Goal: Task Accomplishment & Management: Manage account settings

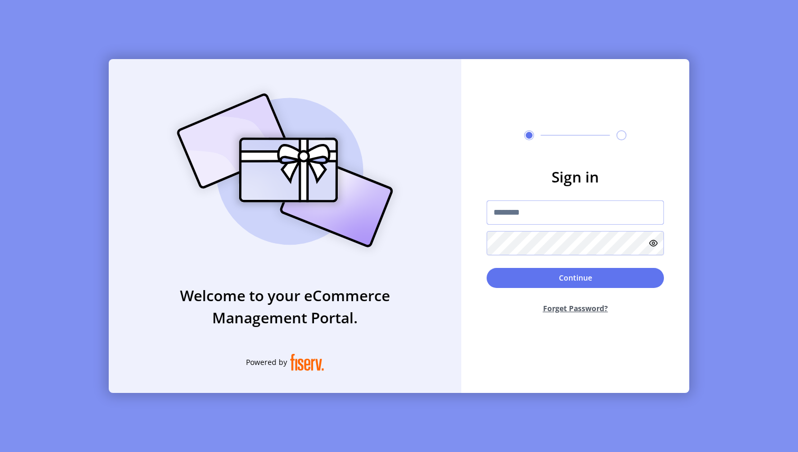
click at [603, 214] on input "text" at bounding box center [574, 212] width 177 height 24
paste input "*********"
type input "*********"
click at [592, 279] on button "Continue" at bounding box center [574, 278] width 177 height 20
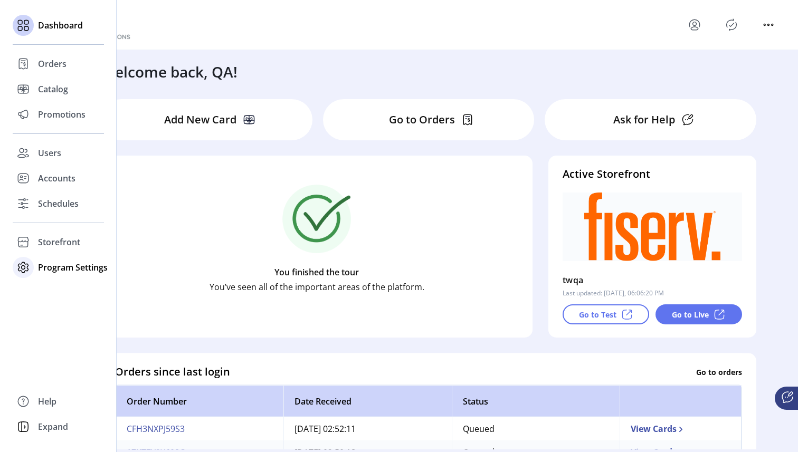
click at [21, 268] on icon at bounding box center [23, 267] width 17 height 17
click at [61, 286] on span "Templates" at bounding box center [59, 288] width 42 height 13
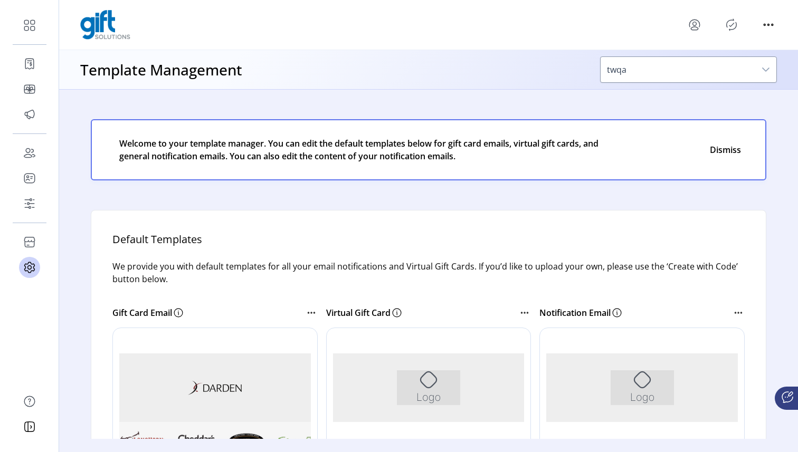
click at [391, 389] on div "Rich Text Area. Press ALT-0 for help." at bounding box center [429, 387] width 300 height 69
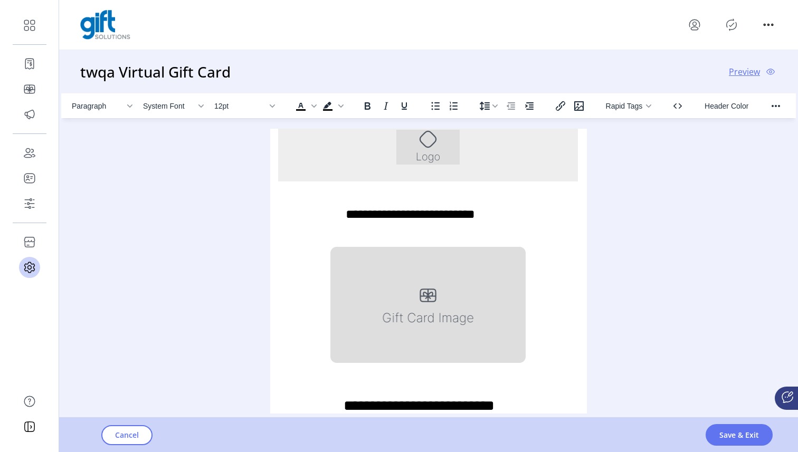
scroll to position [0, 1]
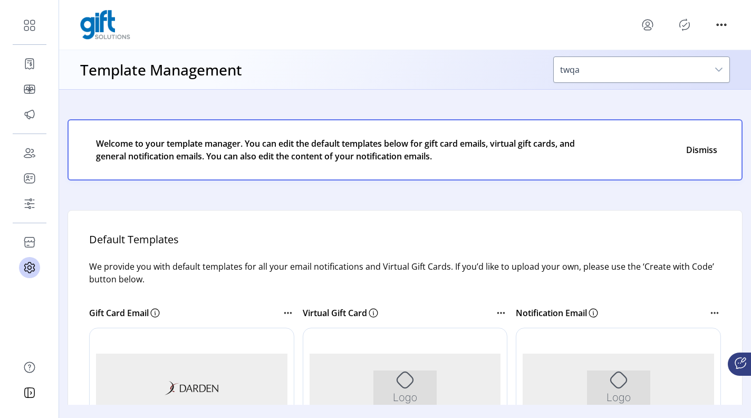
click at [209, 359] on div "Rich Text Area. Press ALT-0 for help." at bounding box center [192, 387] width 300 height 69
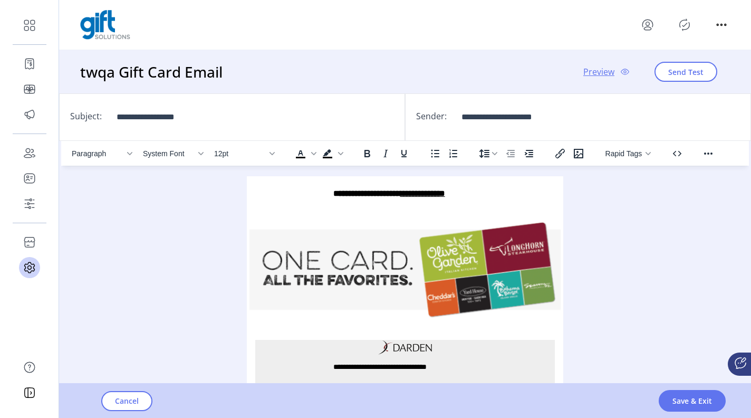
scroll to position [581, 0]
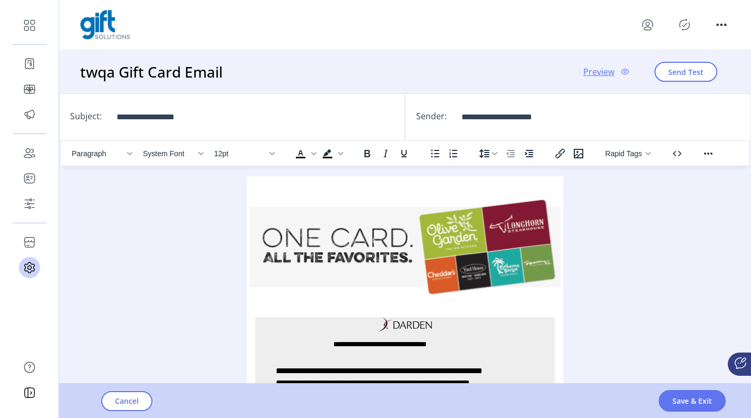
click at [604, 76] on span "Preview" at bounding box center [598, 71] width 31 height 13
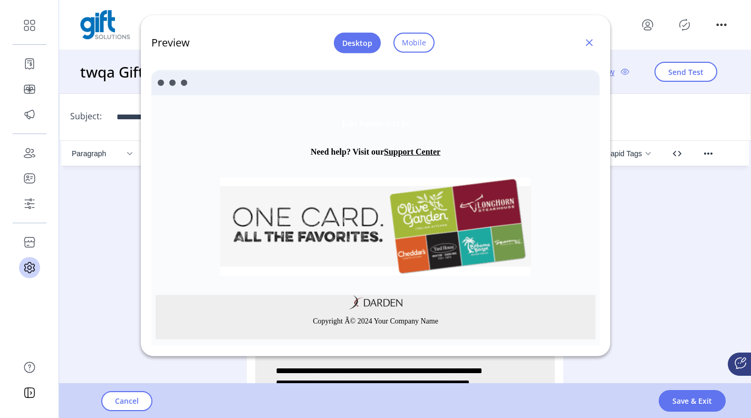
scroll to position [583, 0]
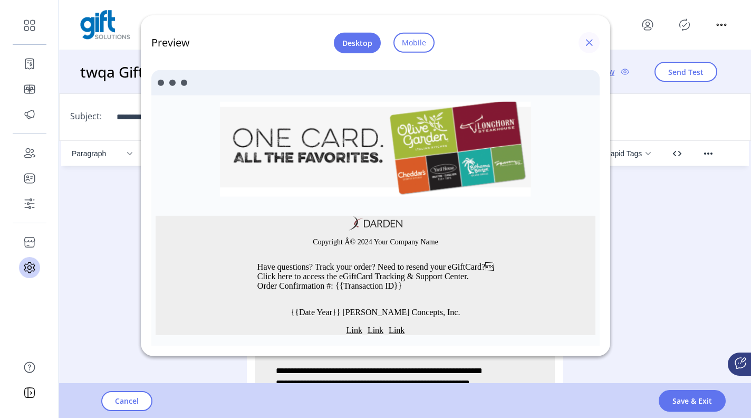
click at [589, 41] on span "button" at bounding box center [589, 43] width 8 height 8
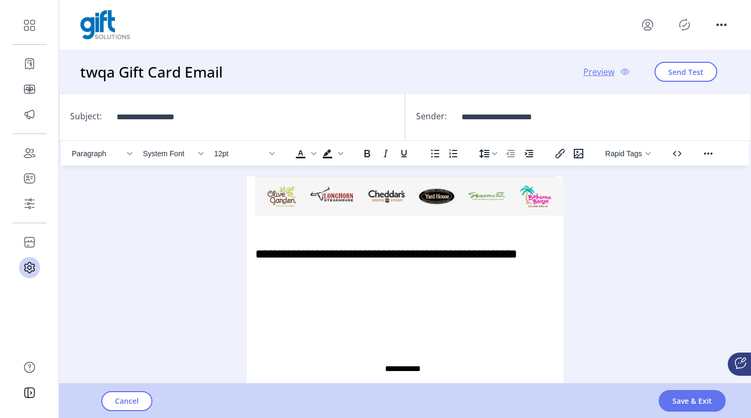
scroll to position [0, 0]
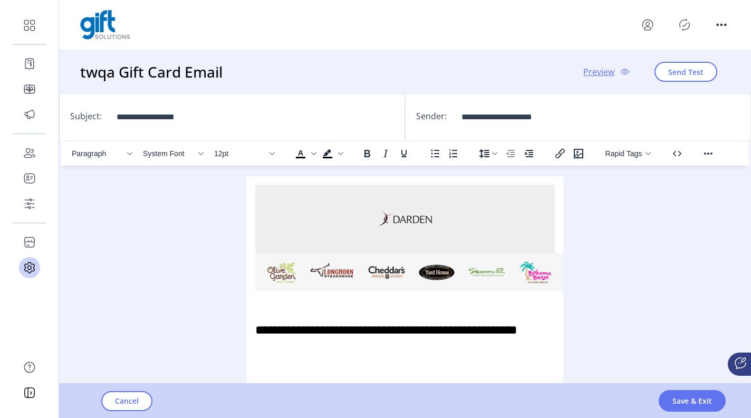
click at [394, 223] on img "Rich Text Area. Press ALT-0 for help." at bounding box center [405, 219] width 54 height 15
click at [131, 402] on span "Cancel" at bounding box center [127, 400] width 24 height 11
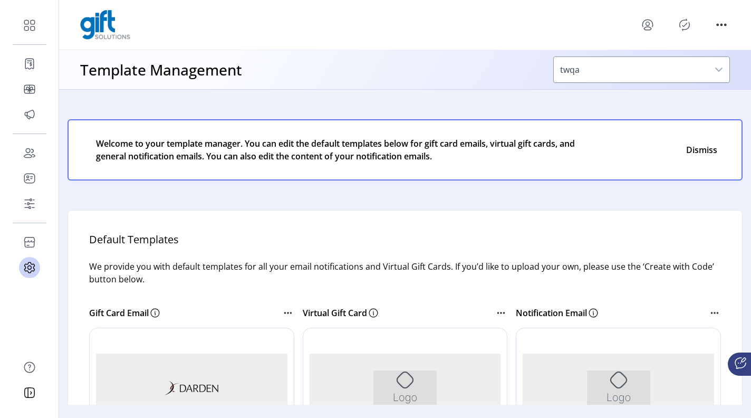
click at [364, 362] on div "Rich Text Area. Press ALT-0 for help." at bounding box center [405, 387] width 300 height 69
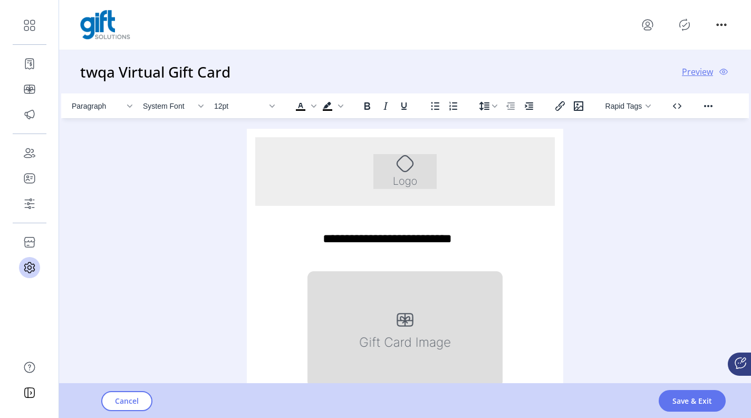
click at [420, 177] on img "Rich Text Area. Press ALT-0 for help." at bounding box center [404, 171] width 63 height 35
click at [613, 190] on div "Paragraph System Font 12pt To open the popup, press Shift+Enter To open the pop…" at bounding box center [405, 251] width 688 height 316
click at [412, 180] on img "Rich Text Area. Press ALT-0 for help." at bounding box center [404, 171] width 63 height 35
click at [589, 156] on div "Paragraph System Font 12pt To open the popup, press Shift+Enter To open the pop…" at bounding box center [405, 251] width 688 height 316
click at [577, 106] on icon "Insert/edit image" at bounding box center [578, 105] width 9 height 9
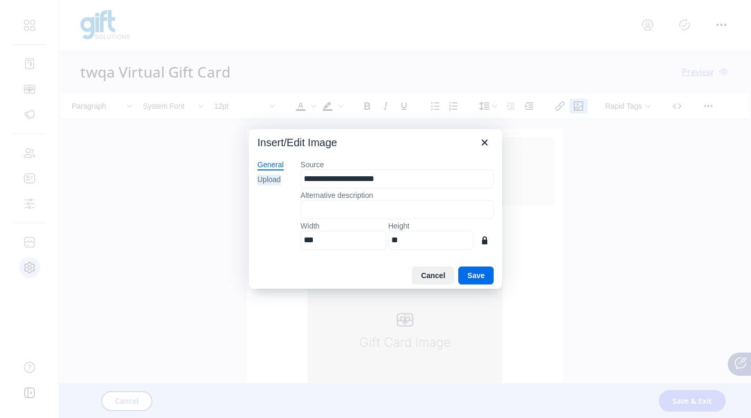
click at [271, 179] on div "Upload" at bounding box center [268, 180] width 23 height 11
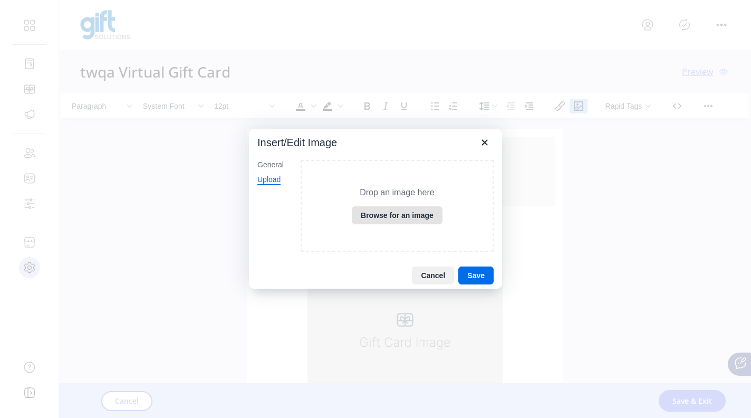
click at [384, 212] on button "Browse for an image" at bounding box center [397, 215] width 91 height 18
click at [446, 275] on button "Cancel" at bounding box center [433, 275] width 42 height 18
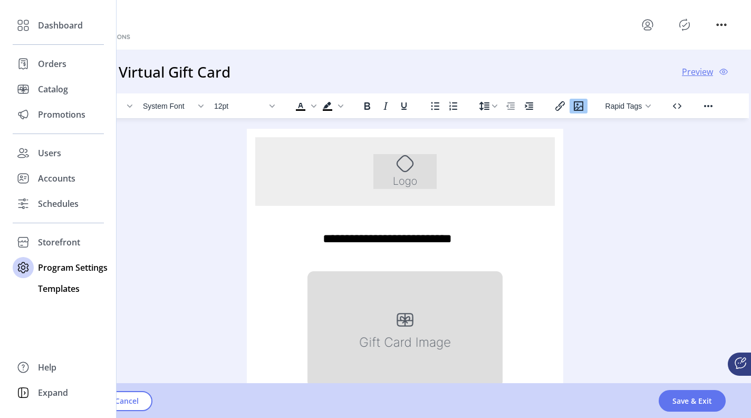
click at [52, 295] on div "Templates" at bounding box center [58, 288] width 91 height 17
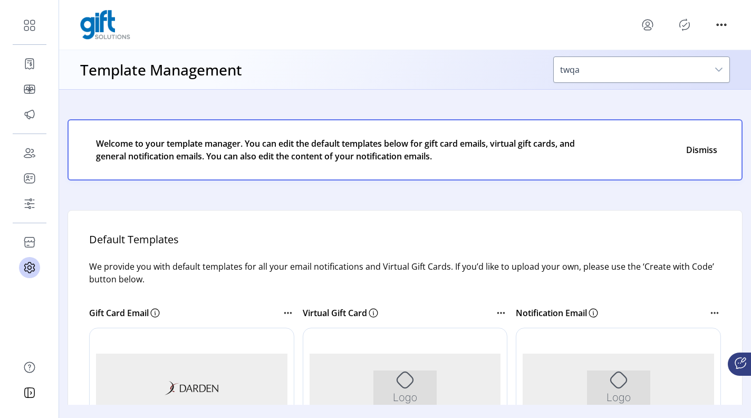
click at [545, 38] on div at bounding box center [405, 25] width 650 height 30
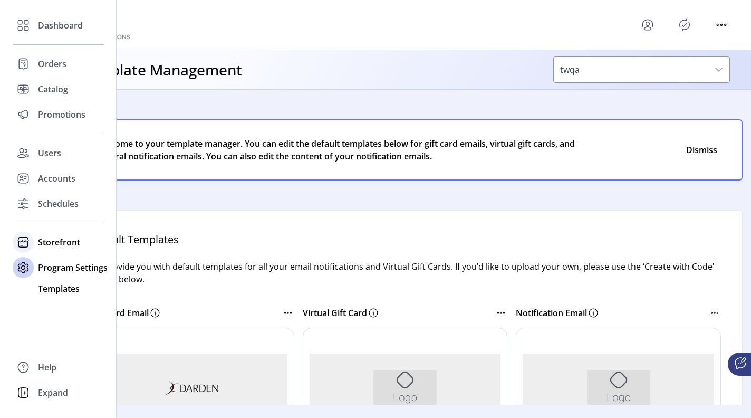
click at [24, 243] on icon at bounding box center [23, 242] width 17 height 17
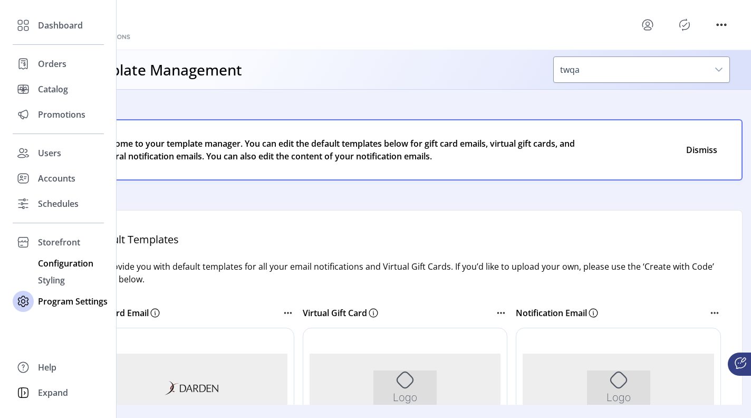
click at [62, 261] on span "Configuration" at bounding box center [65, 263] width 55 height 13
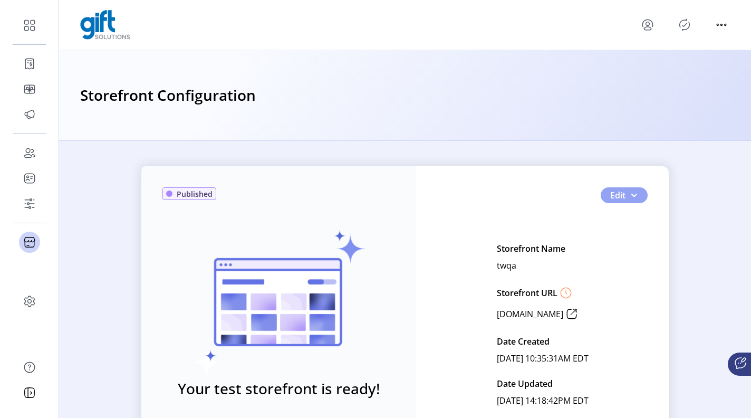
click at [630, 202] on button "Edit" at bounding box center [624, 195] width 47 height 16
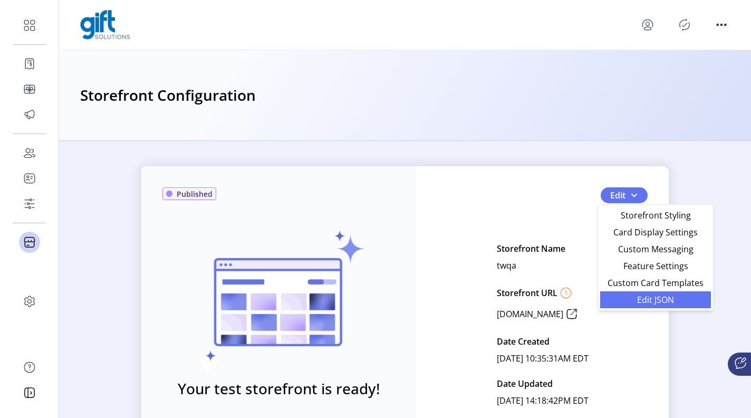
click at [661, 298] on span "Edit JSON" at bounding box center [656, 299] width 98 height 8
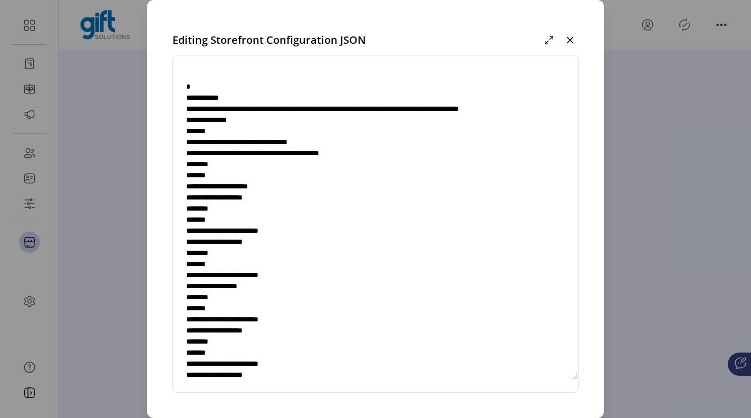
drag, startPoint x: 311, startPoint y: 111, endPoint x: 353, endPoint y: 115, distance: 42.4
click at [353, 115] on textarea at bounding box center [375, 223] width 405 height 311
click at [276, 199] on textarea at bounding box center [375, 223] width 405 height 311
type textarea "**********"
click at [573, 42] on icon "button" at bounding box center [570, 40] width 8 height 8
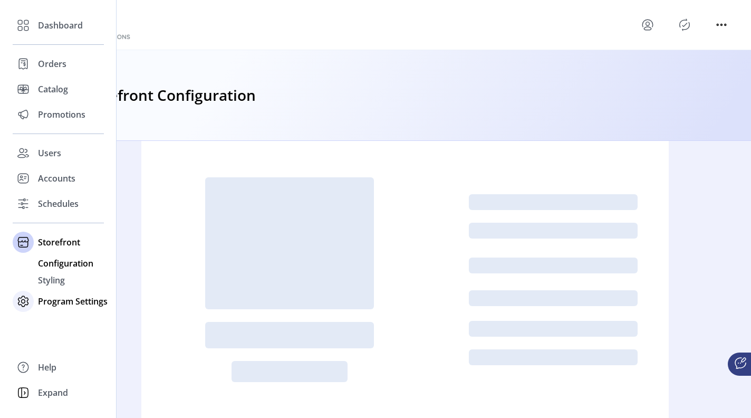
click at [26, 303] on icon at bounding box center [23, 301] width 17 height 17
click at [50, 292] on span "Templates" at bounding box center [59, 288] width 42 height 13
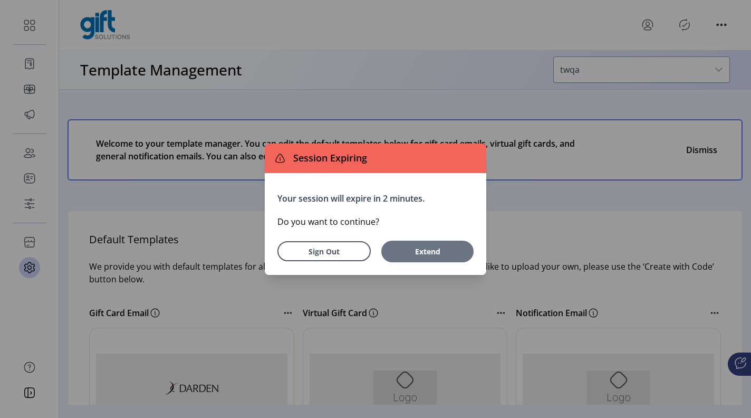
click at [448, 246] on span "Extend" at bounding box center [428, 251] width 82 height 11
click at [447, 250] on span "Extend" at bounding box center [428, 251] width 82 height 11
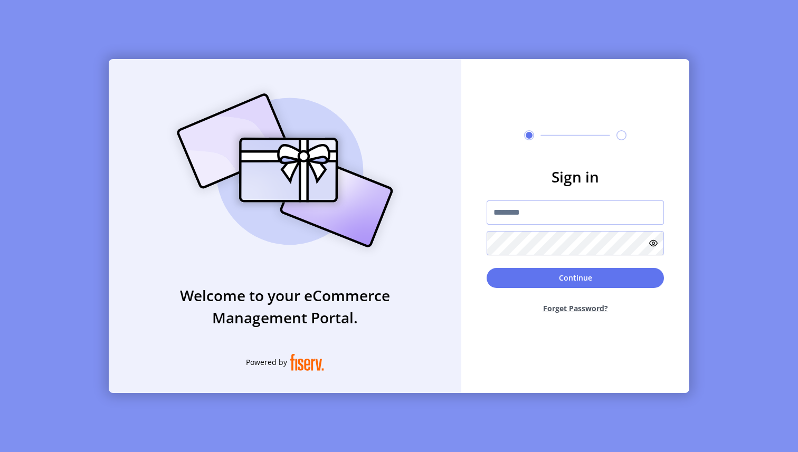
click at [611, 211] on input "text" at bounding box center [574, 212] width 177 height 24
paste input "*********"
type input "*********"
click at [580, 273] on button "Continue" at bounding box center [574, 278] width 177 height 20
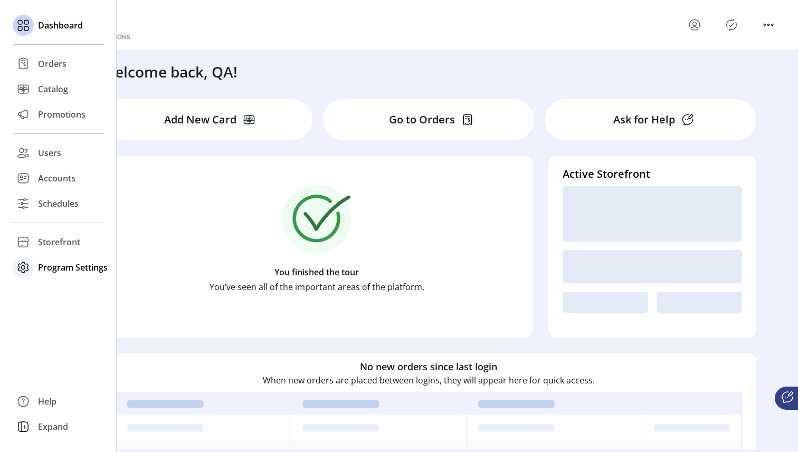
click at [23, 267] on icon at bounding box center [23, 267] width 17 height 17
click at [52, 291] on span "Templates" at bounding box center [59, 288] width 42 height 13
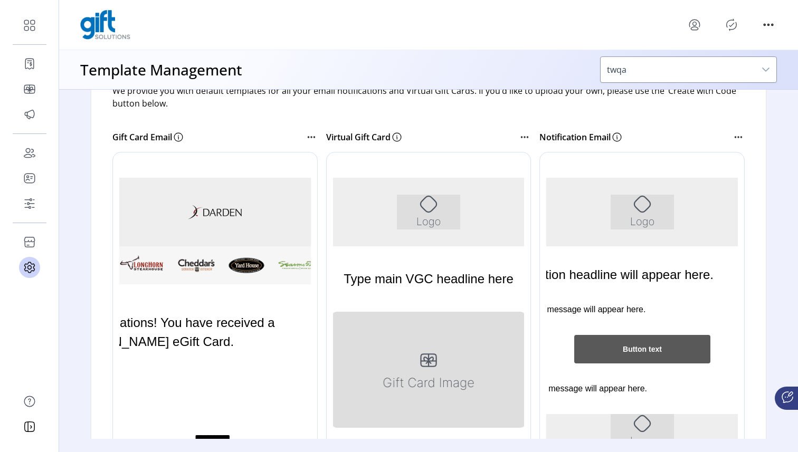
scroll to position [183, 0]
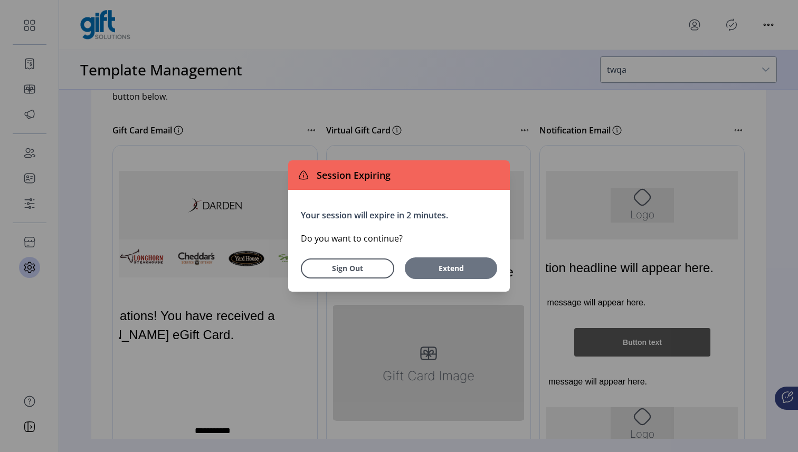
click at [444, 271] on span "Extend" at bounding box center [451, 268] width 82 height 11
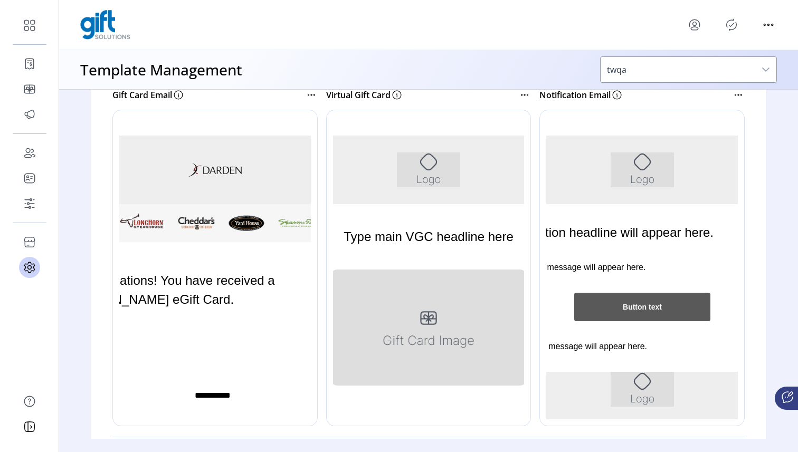
scroll to position [200, 0]
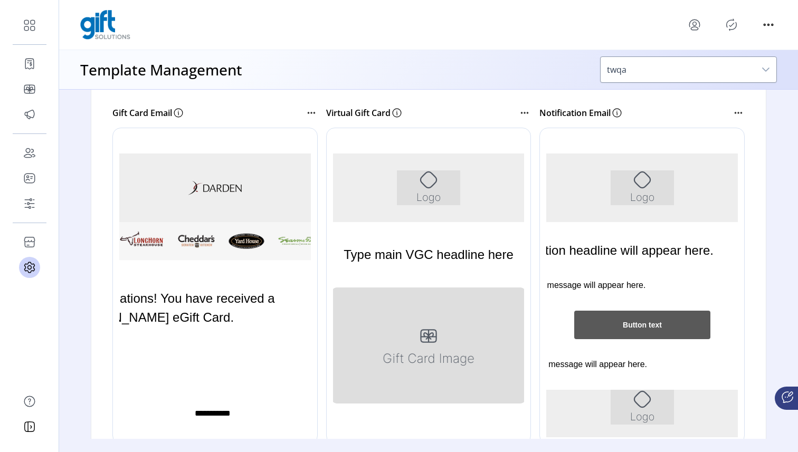
click at [417, 206] on div "Rich Text Area. Press ALT-0 for help." at bounding box center [429, 188] width 300 height 69
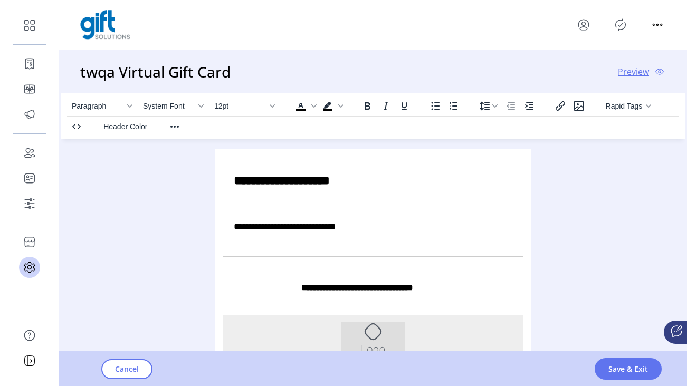
scroll to position [596, 0]
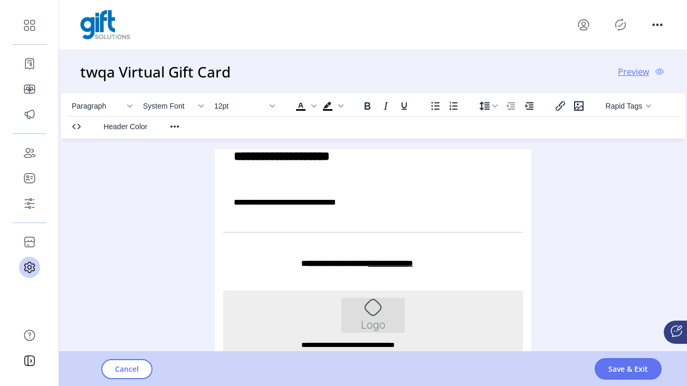
click at [637, 71] on span "Preview" at bounding box center [633, 71] width 31 height 13
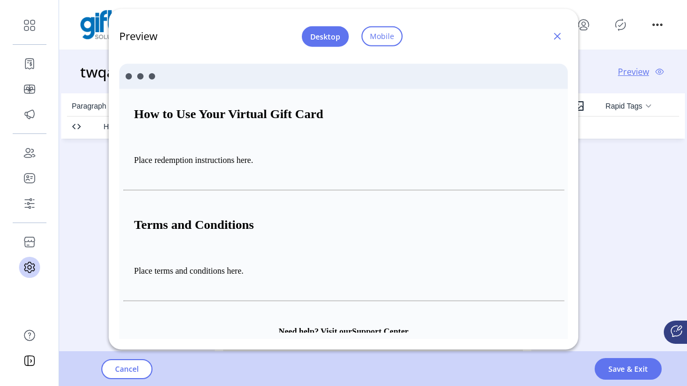
scroll to position [610, 0]
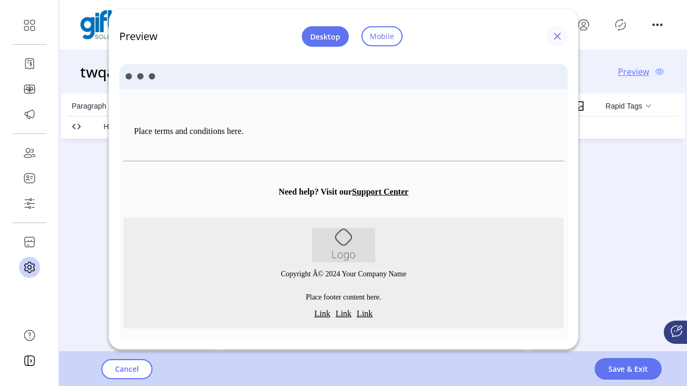
click at [557, 37] on span "button" at bounding box center [557, 36] width 8 height 8
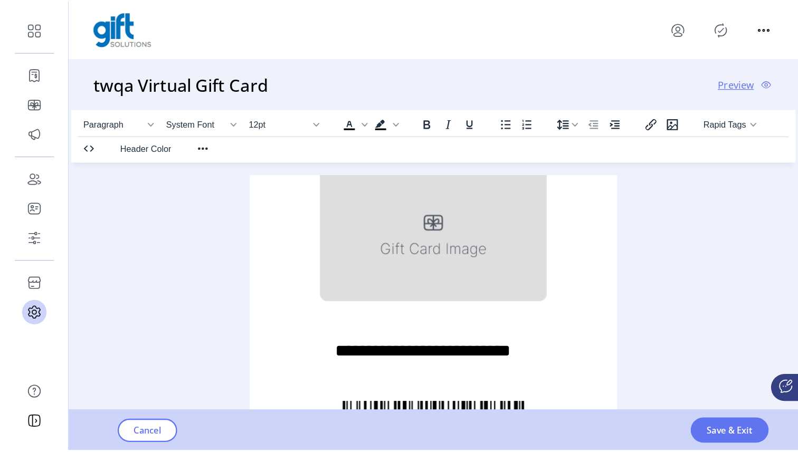
scroll to position [0, 0]
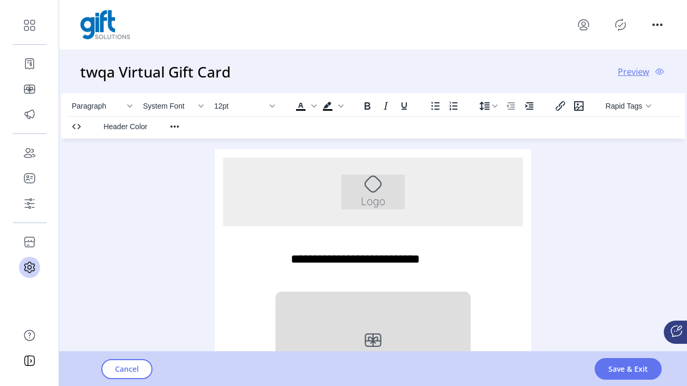
click at [392, 193] on img "Rich Text Area. Press ALT-0 for help." at bounding box center [372, 192] width 63 height 35
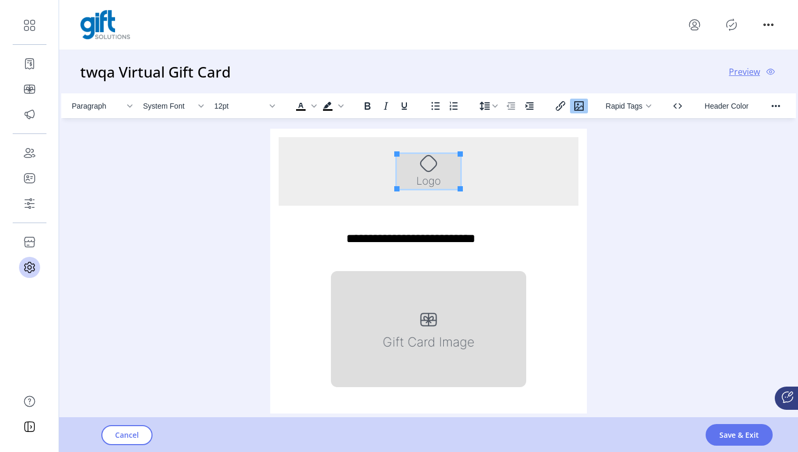
click at [581, 107] on icon "Insert/edit image" at bounding box center [578, 105] width 9 height 9
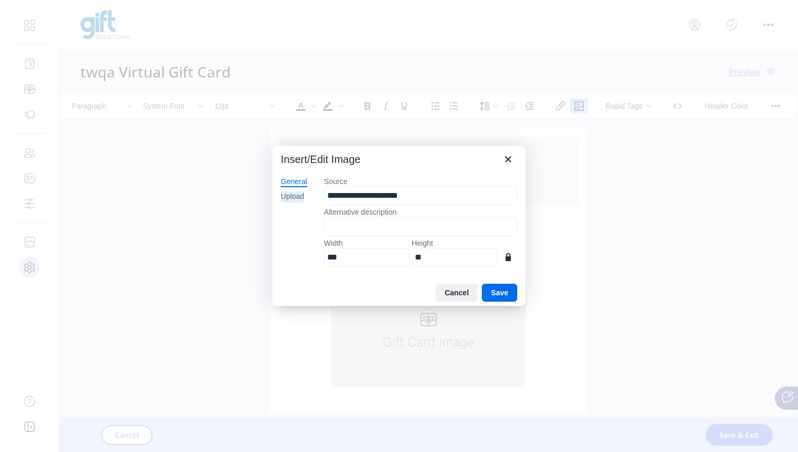
click at [293, 197] on div "Upload" at bounding box center [292, 196] width 23 height 11
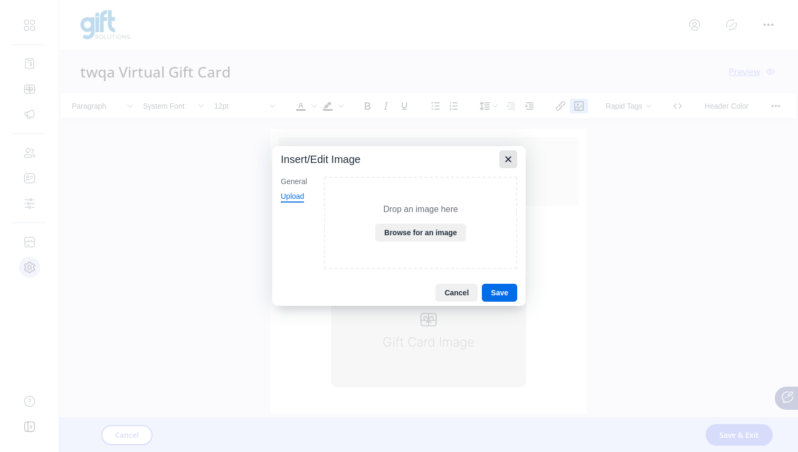
click at [508, 161] on icon "Close" at bounding box center [508, 159] width 13 height 13
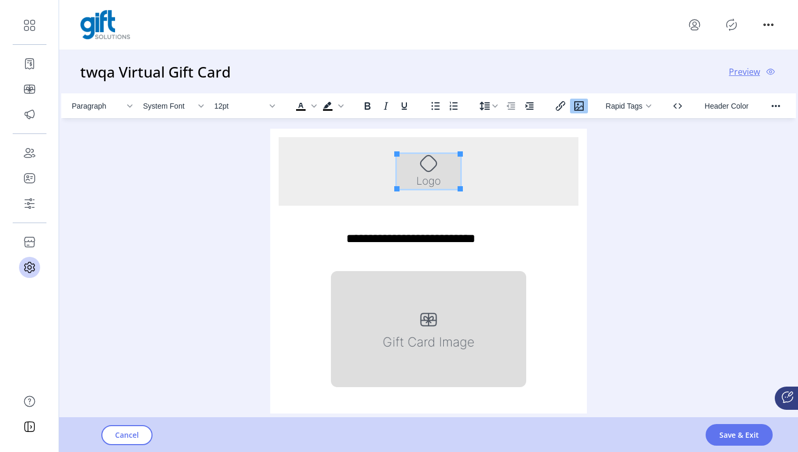
click at [561, 169] on div "Rich Text Area. Press ALT-0 for help." at bounding box center [429, 171] width 300 height 69
click at [725, 102] on span "Header Color" at bounding box center [726, 106] width 44 height 8
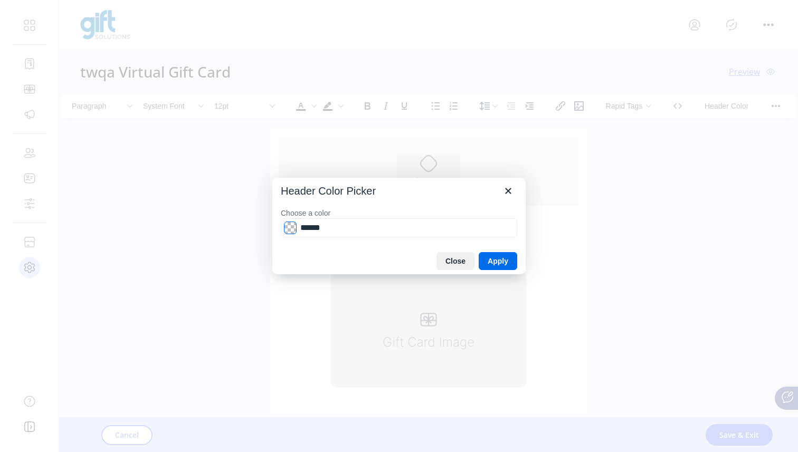
click at [286, 233] on span "Color swatch" at bounding box center [290, 228] width 13 height 13
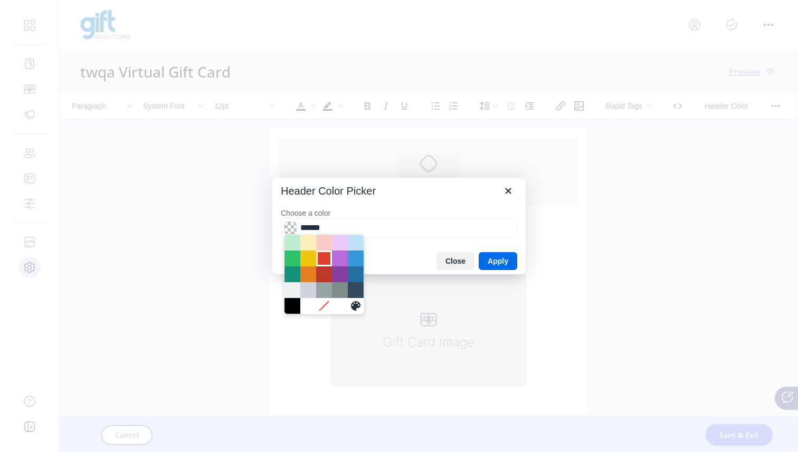
click at [322, 257] on div at bounding box center [324, 258] width 13 height 13
type input "*******"
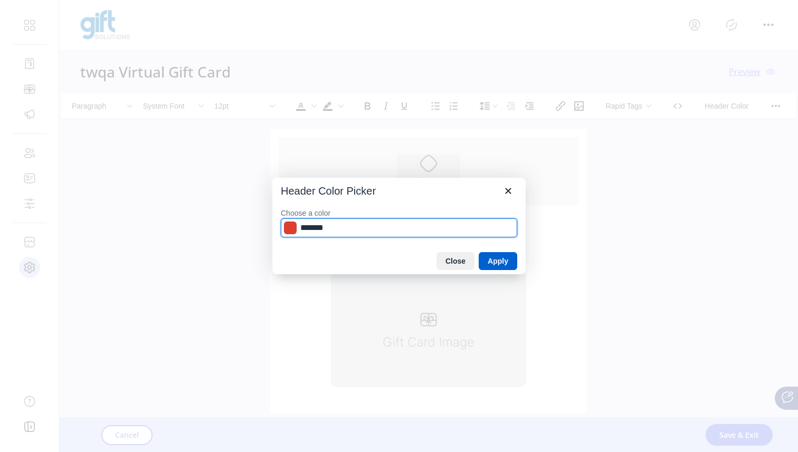
click at [497, 262] on button "Apply" at bounding box center [497, 261] width 39 height 18
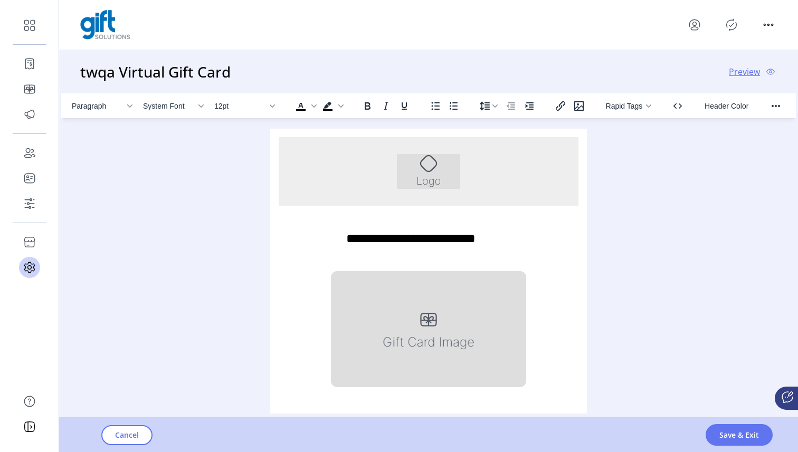
click at [610, 189] on div "Paragraph System Font 12pt To open the popup, press Shift+Enter To open the pop…" at bounding box center [428, 253] width 734 height 320
click at [741, 70] on span "Preview" at bounding box center [743, 71] width 31 height 13
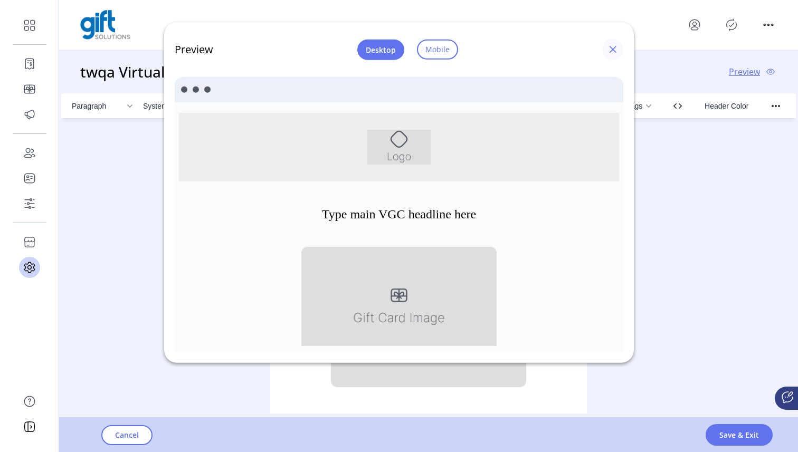
click at [613, 49] on span "button" at bounding box center [612, 49] width 8 height 8
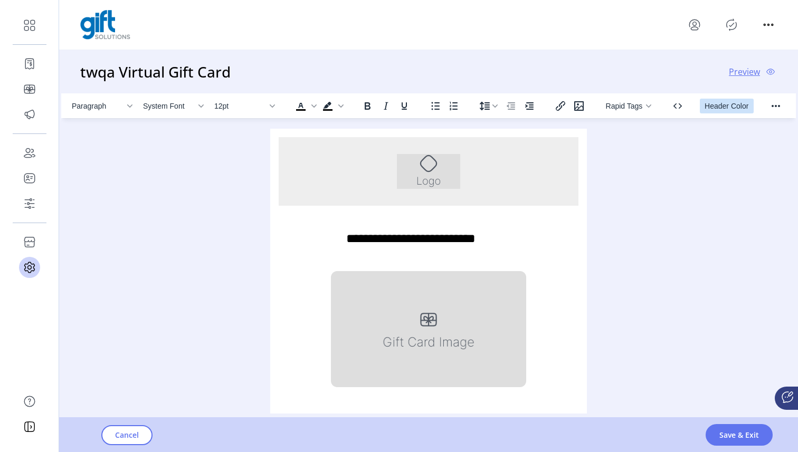
click at [722, 102] on span "Header Color" at bounding box center [726, 106] width 44 height 8
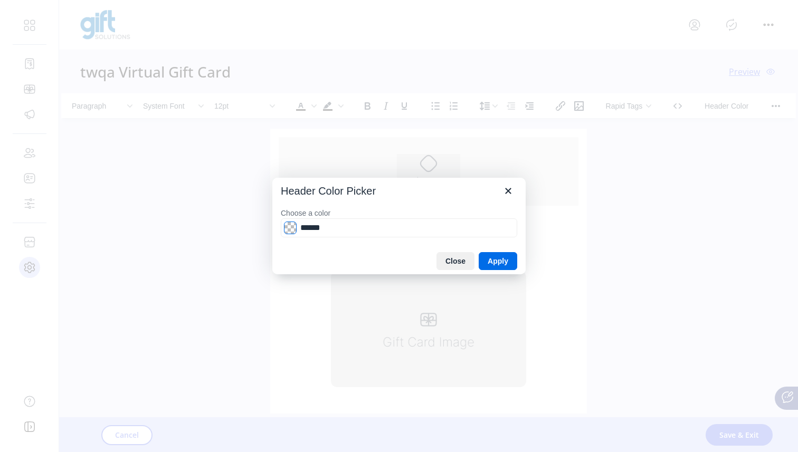
click at [290, 230] on span "Color swatch" at bounding box center [290, 228] width 13 height 13
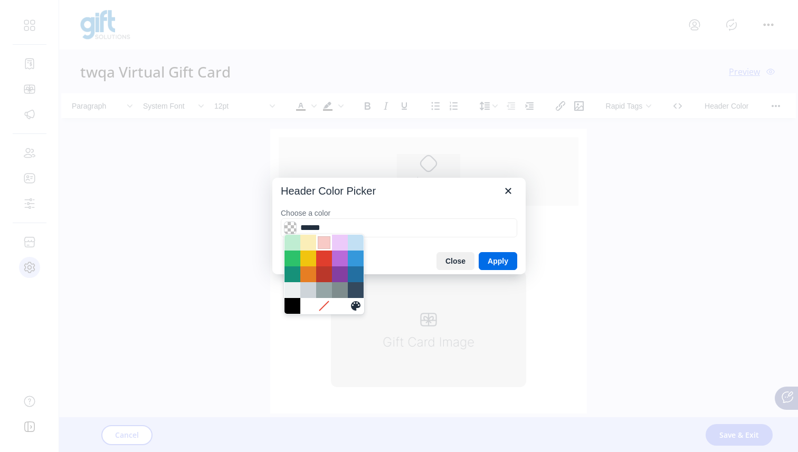
click at [326, 240] on div at bounding box center [324, 242] width 13 height 13
type input "*******"
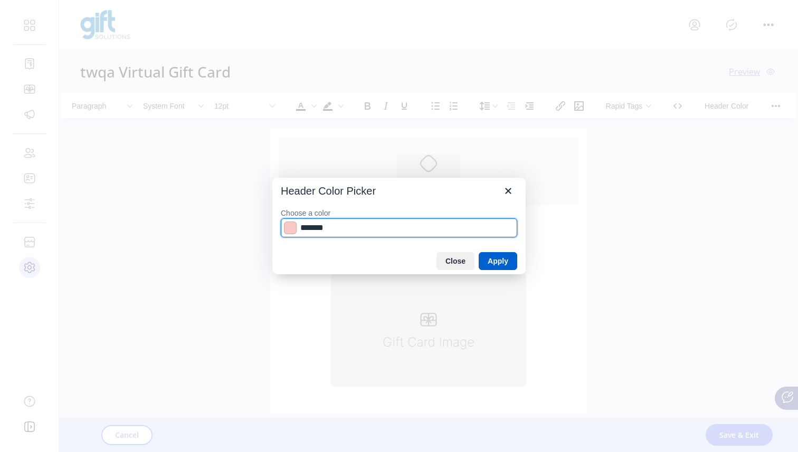
click at [497, 261] on button "Apply" at bounding box center [497, 261] width 39 height 18
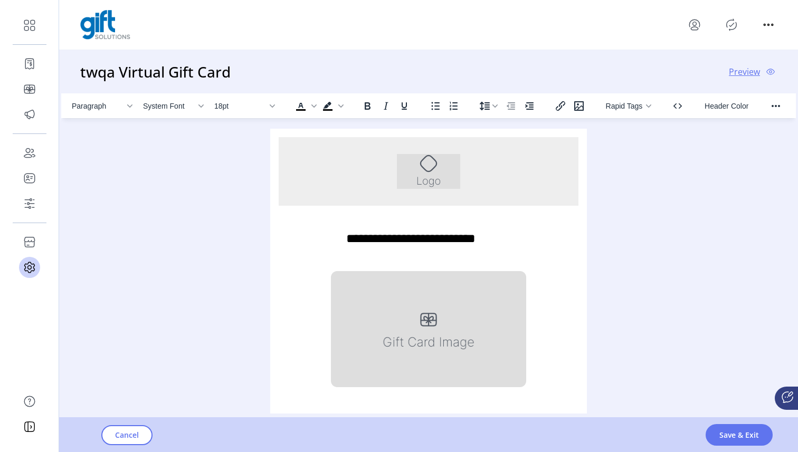
click at [571, 220] on div "**********" at bounding box center [429, 238] width 300 height 65
click at [678, 107] on icon "Source code" at bounding box center [677, 106] width 13 height 13
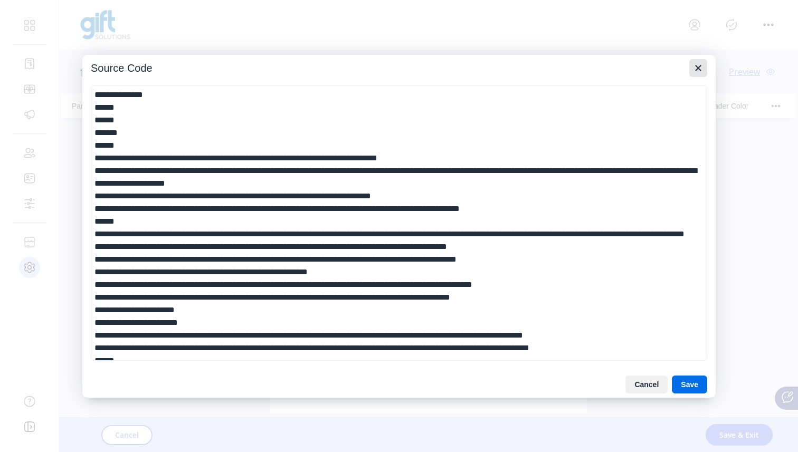
click at [699, 65] on icon "Close" at bounding box center [698, 68] width 6 height 6
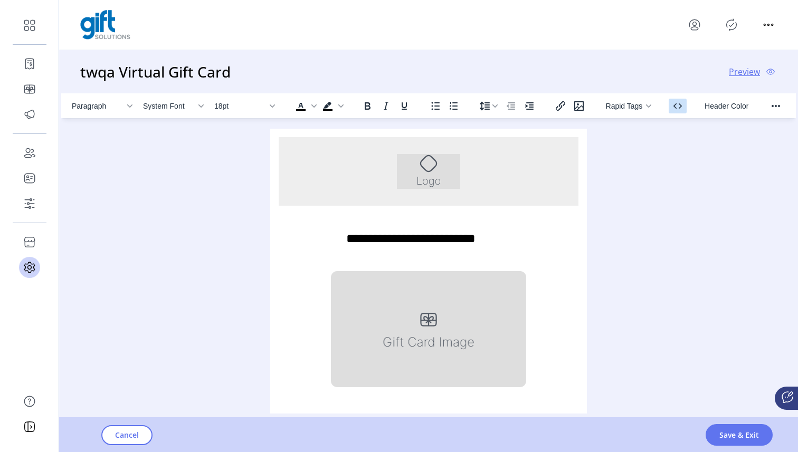
click at [677, 101] on icon "Source code" at bounding box center [677, 106] width 13 height 13
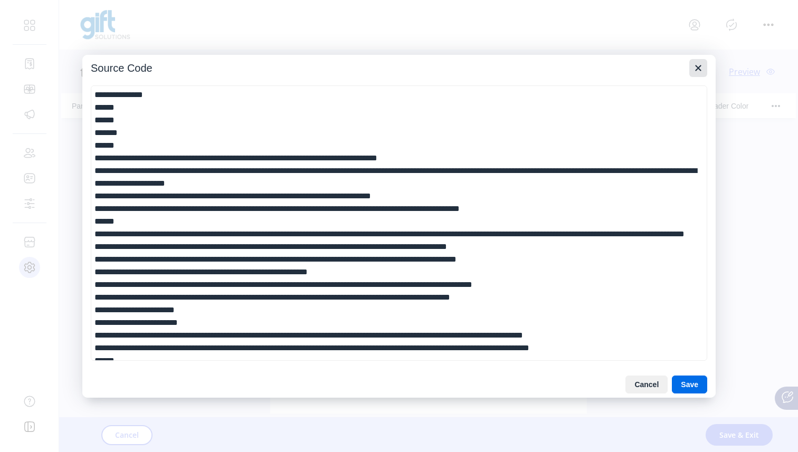
click at [702, 71] on icon "Close" at bounding box center [698, 68] width 13 height 13
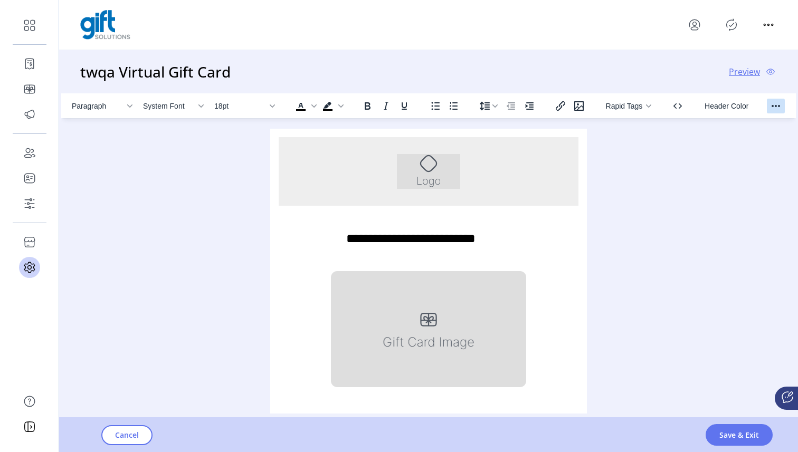
click at [772, 104] on icon "Reveal or hide additional toolbar items" at bounding box center [775, 106] width 13 height 13
click at [720, 103] on span "Header Color" at bounding box center [726, 106] width 44 height 8
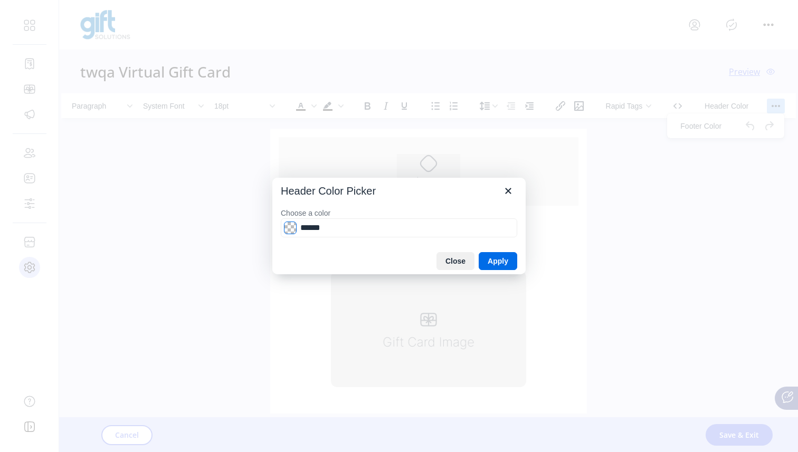
click at [287, 229] on span "Color swatch" at bounding box center [290, 228] width 13 height 13
click at [507, 190] on icon "Close" at bounding box center [508, 191] width 6 height 6
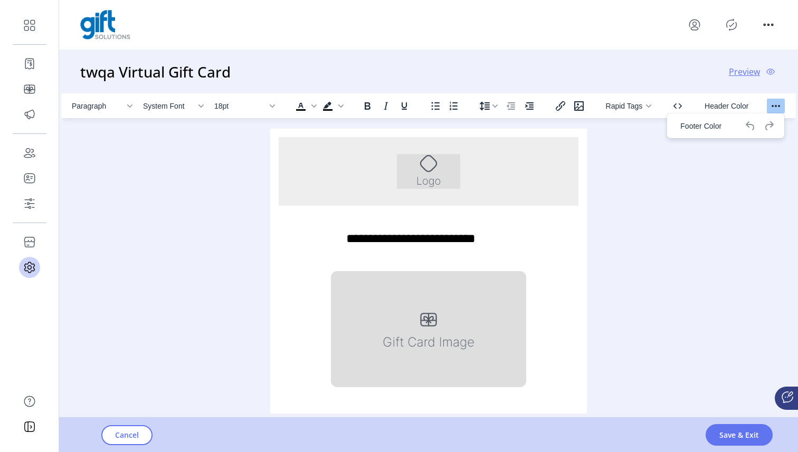
click at [778, 100] on icon "Reveal or hide additional toolbar items" at bounding box center [775, 106] width 13 height 13
click at [452, 178] on img "Rich Text Area. Press ALT-0 for help." at bounding box center [428, 171] width 63 height 35
click at [583, 101] on icon "Insert/edit image" at bounding box center [578, 106] width 13 height 13
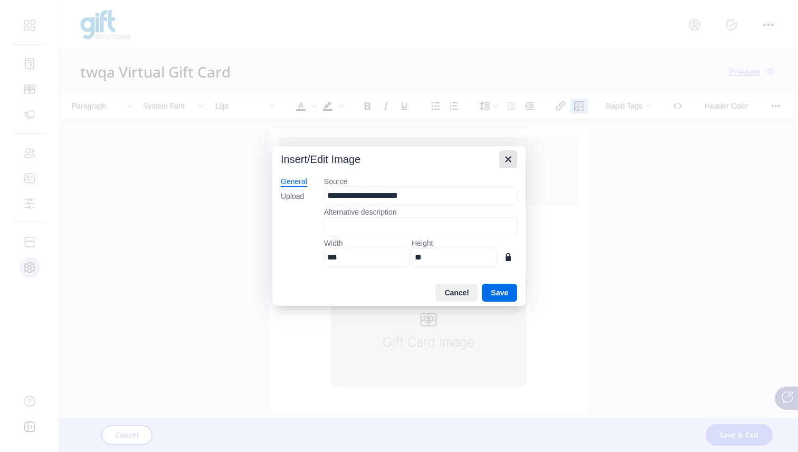
click at [506, 161] on icon "Close" at bounding box center [508, 160] width 6 height 6
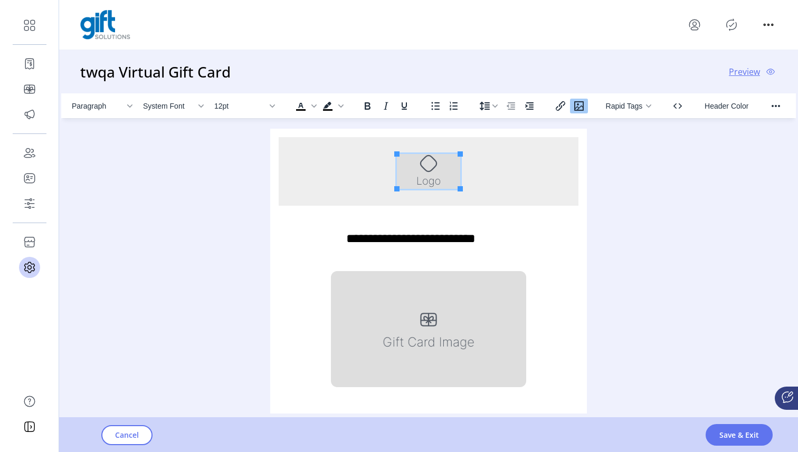
click at [581, 109] on icon "Insert/edit image" at bounding box center [578, 106] width 13 height 13
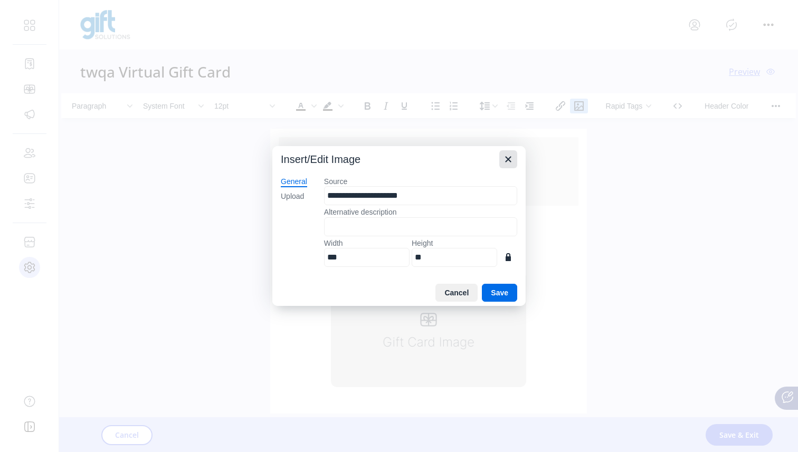
click at [505, 161] on icon "Close" at bounding box center [508, 160] width 6 height 6
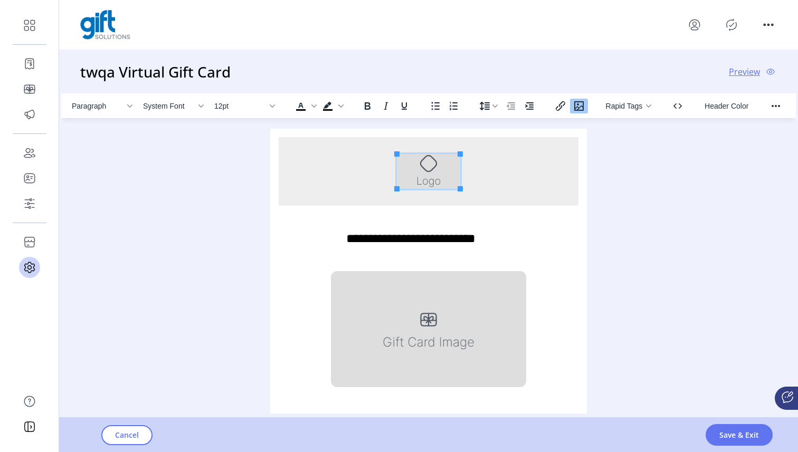
click at [546, 181] on div "Rich Text Area. Press ALT-0 for help." at bounding box center [429, 171] width 300 height 69
click at [625, 172] on div "Paragraph System Font 12pt To open the popup, press Shift+Enter To open the pop…" at bounding box center [428, 253] width 734 height 320
click at [531, 172] on div "Rich Text Area. Press ALT-0 for help." at bounding box center [429, 171] width 300 height 69
click at [609, 216] on div "Paragraph System Font 12pt To open the popup, press Shift+Enter To open the pop…" at bounding box center [428, 253] width 734 height 320
click at [735, 109] on span "Header Color" at bounding box center [726, 106] width 44 height 8
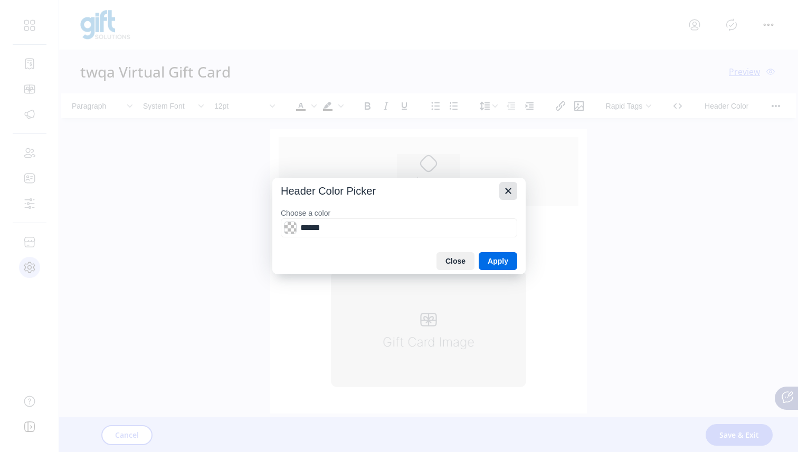
click at [509, 191] on icon "Close" at bounding box center [508, 191] width 13 height 13
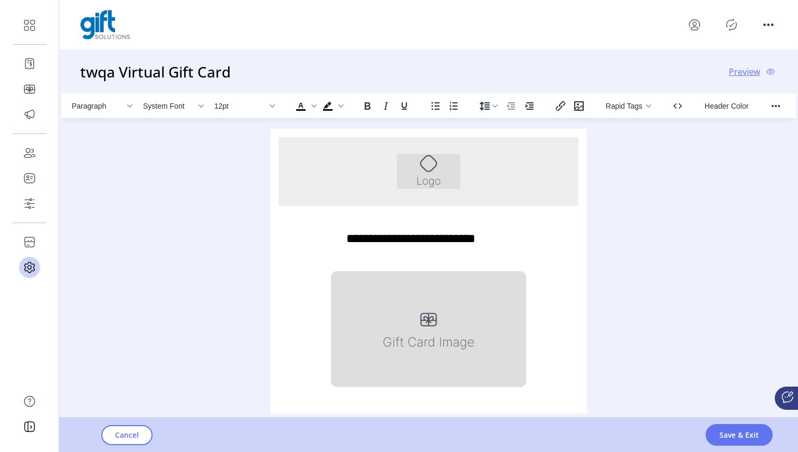
click at [596, 213] on div "Paragraph System Font 12pt To open the popup, press Shift+Enter To open the pop…" at bounding box center [428, 253] width 734 height 320
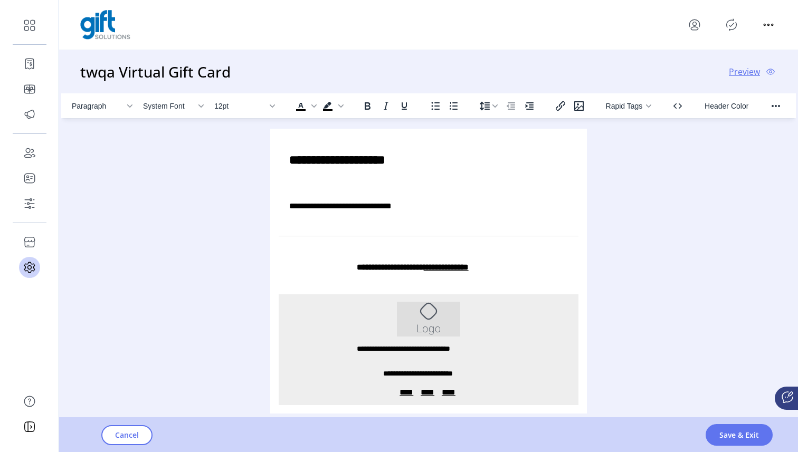
click at [565, 320] on div "Rich Text Area. Press ALT-0 for help." at bounding box center [429, 319] width 300 height 35
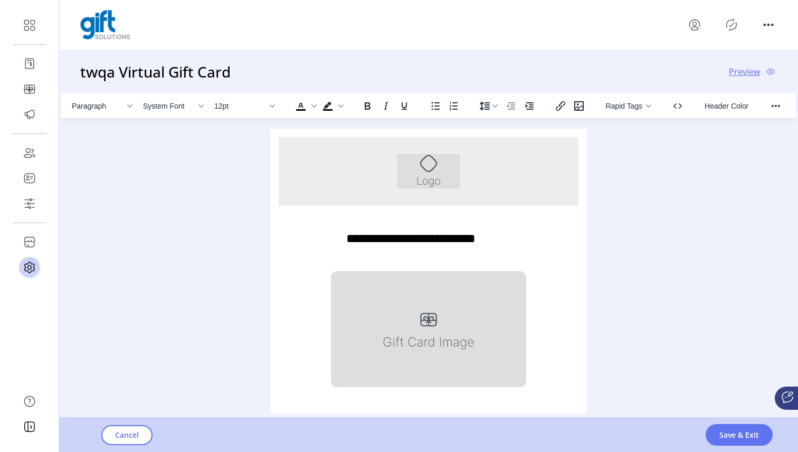
click at [547, 175] on div "Rich Text Area. Press ALT-0 for help." at bounding box center [429, 171] width 300 height 69
click at [433, 174] on img "Rich Text Area. Press ALT-0 for help." at bounding box center [428, 171] width 63 height 35
click at [458, 335] on img "Rich Text Area. Press ALT-0 for help." at bounding box center [428, 329] width 195 height 116
click at [524, 188] on div "Rich Text Area. Press ALT-0 for help." at bounding box center [429, 171] width 300 height 69
click at [768, 106] on button "Reveal or hide additional toolbar items" at bounding box center [775, 106] width 18 height 15
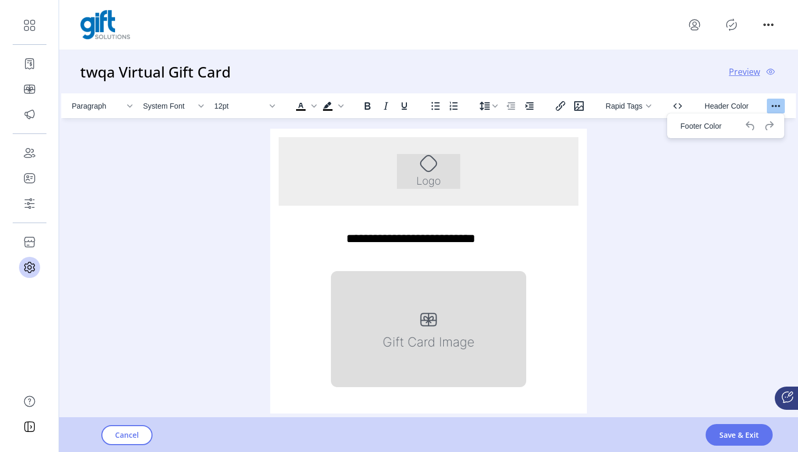
click at [768, 106] on button "Reveal or hide additional toolbar items" at bounding box center [775, 106] width 18 height 15
click at [545, 157] on div "Rich Text Area. Press ALT-0 for help." at bounding box center [429, 171] width 300 height 69
click at [719, 110] on button "Header Color" at bounding box center [726, 106] width 54 height 15
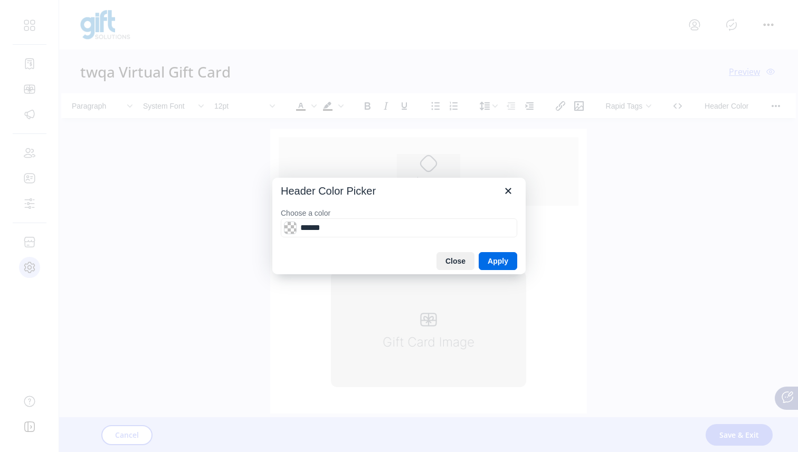
click at [296, 229] on input "******" at bounding box center [399, 227] width 236 height 19
click at [290, 229] on span "Color swatch" at bounding box center [290, 228] width 13 height 13
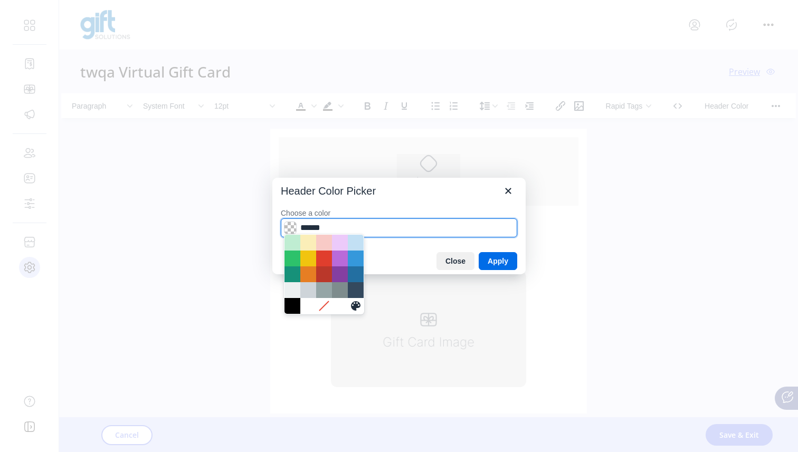
click at [388, 255] on div "Close Apply" at bounding box center [398, 261] width 253 height 26
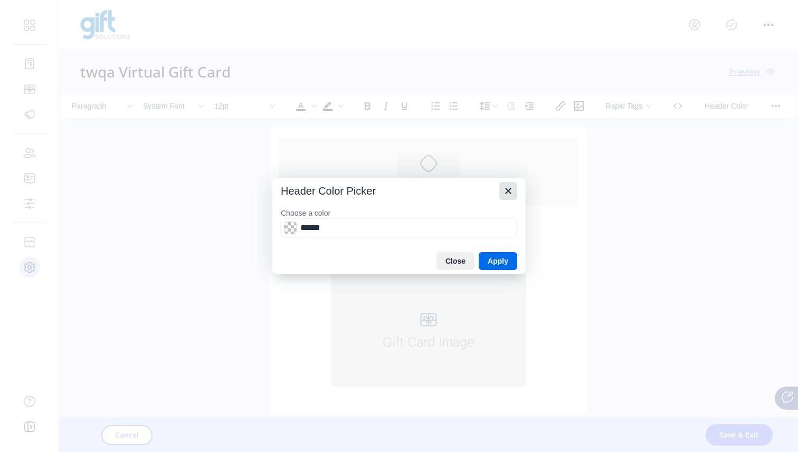
click at [507, 190] on icon "Close" at bounding box center [508, 191] width 6 height 6
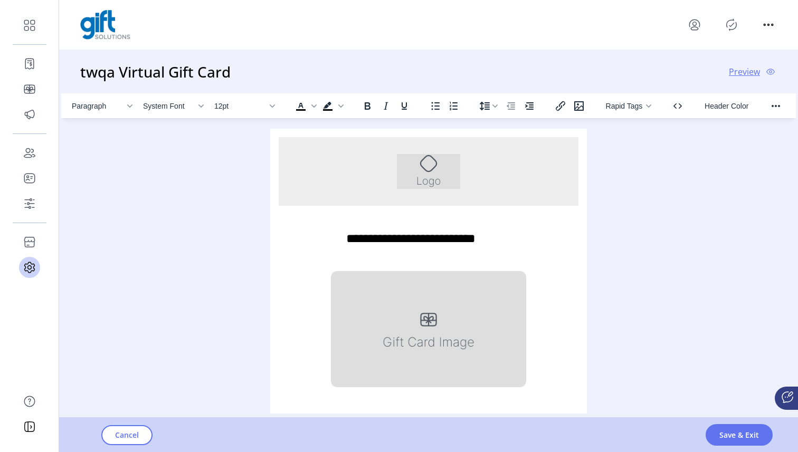
click at [424, 169] on img "Rich Text Area. Press ALT-0 for help." at bounding box center [428, 171] width 63 height 35
click at [581, 110] on icon "Insert/edit image" at bounding box center [578, 105] width 9 height 9
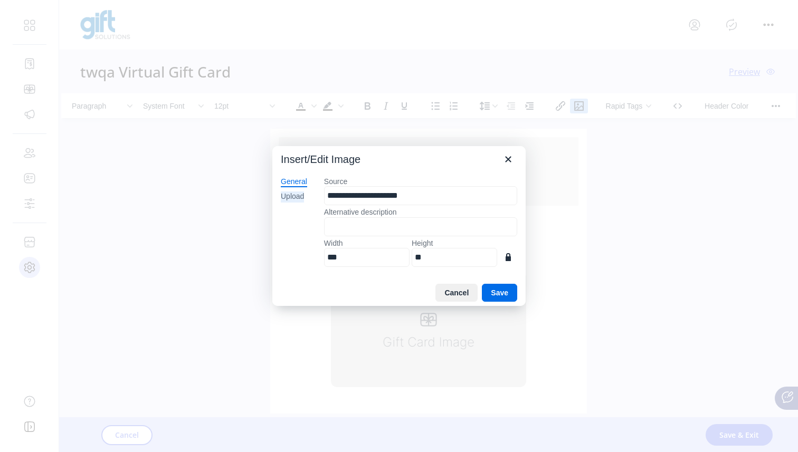
click at [299, 200] on div "Upload" at bounding box center [292, 196] width 23 height 11
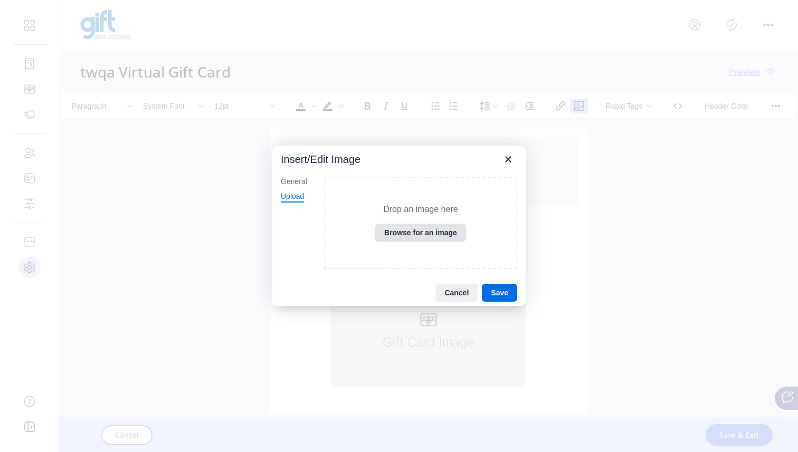
click at [420, 236] on button "Browse for an image" at bounding box center [420, 233] width 91 height 18
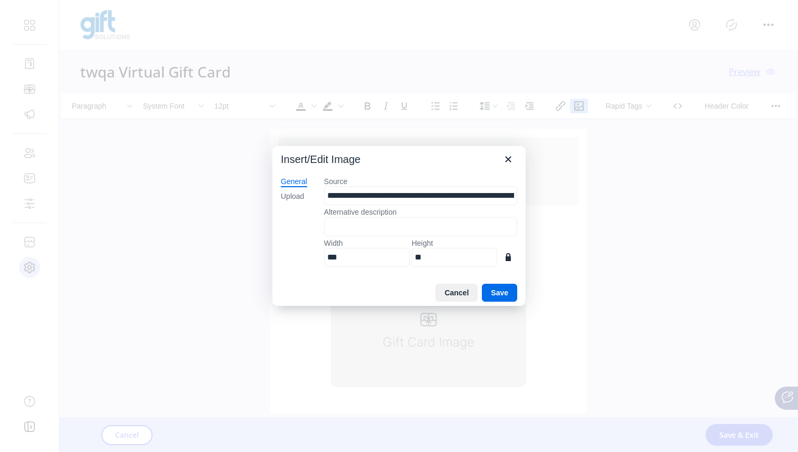
type input "****"
click at [488, 295] on button "Save" at bounding box center [499, 293] width 35 height 18
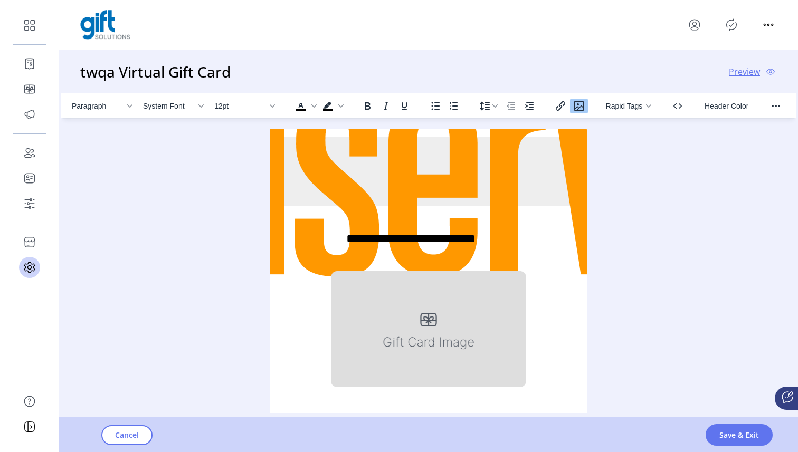
click at [481, 172] on img "Rich Text Area. Press ALT-0 for help." at bounding box center [428, 171] width 541 height 541
click at [500, 172] on img "Rich Text Area. Press ALT-0 for help." at bounding box center [428, 171] width 541 height 541
click at [576, 105] on icon "Insert/edit image" at bounding box center [578, 106] width 13 height 13
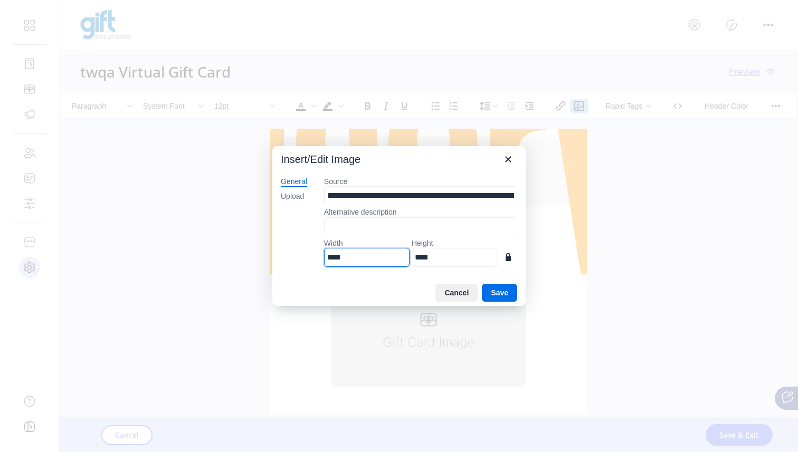
click at [353, 262] on input "****" at bounding box center [366, 257] width 85 height 19
click at [466, 296] on button "Cancel" at bounding box center [456, 293] width 42 height 18
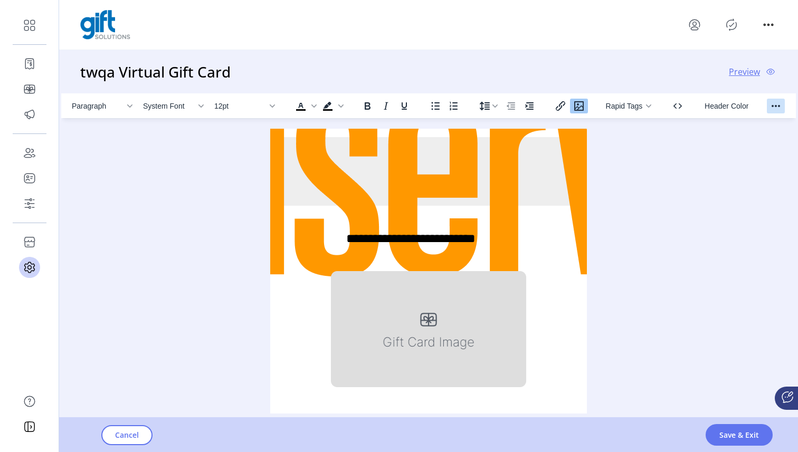
click at [778, 101] on icon "Reveal or hide additional toolbar items" at bounding box center [775, 106] width 13 height 13
click at [751, 122] on icon "Undo" at bounding box center [750, 126] width 13 height 13
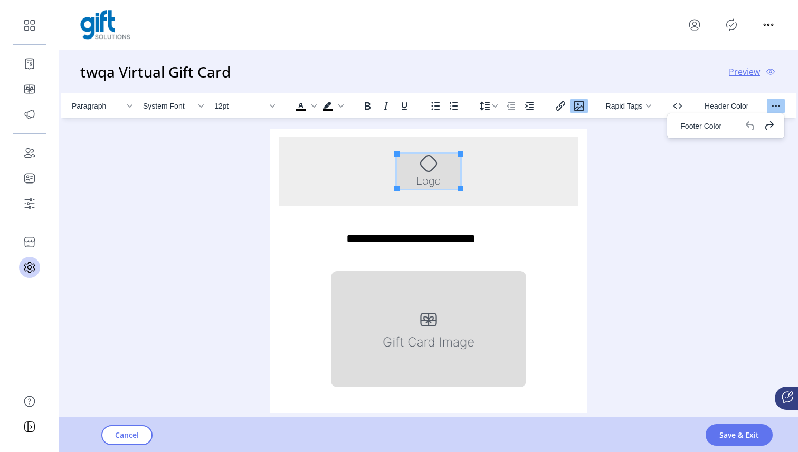
click at [580, 109] on icon "Insert/edit image" at bounding box center [578, 106] width 13 height 13
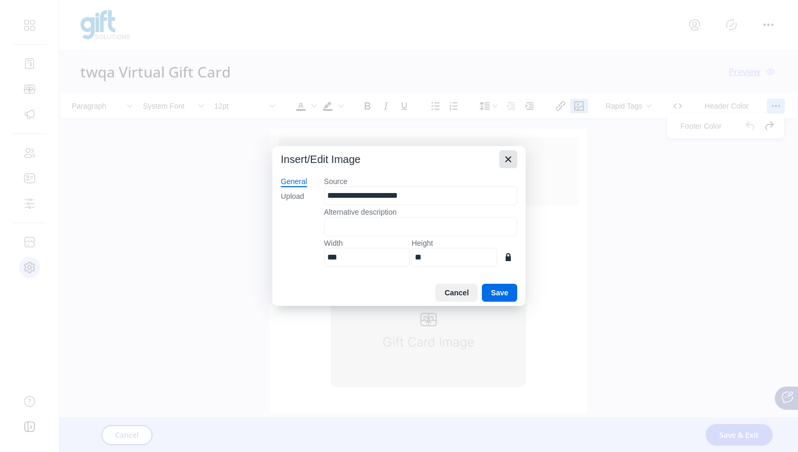
click at [509, 164] on icon "Close" at bounding box center [508, 159] width 13 height 13
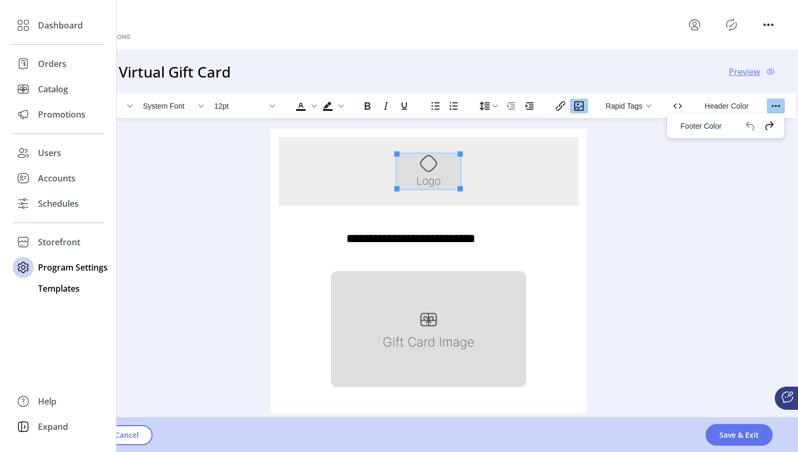
click at [49, 291] on span "Templates" at bounding box center [59, 288] width 42 height 13
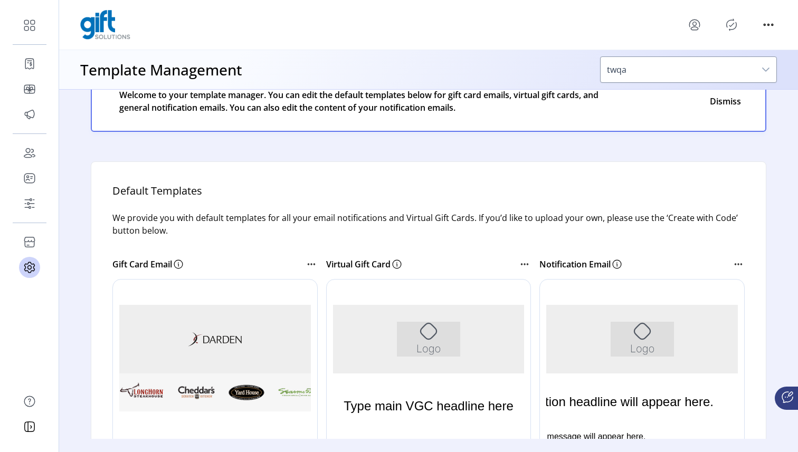
scroll to position [60, 0]
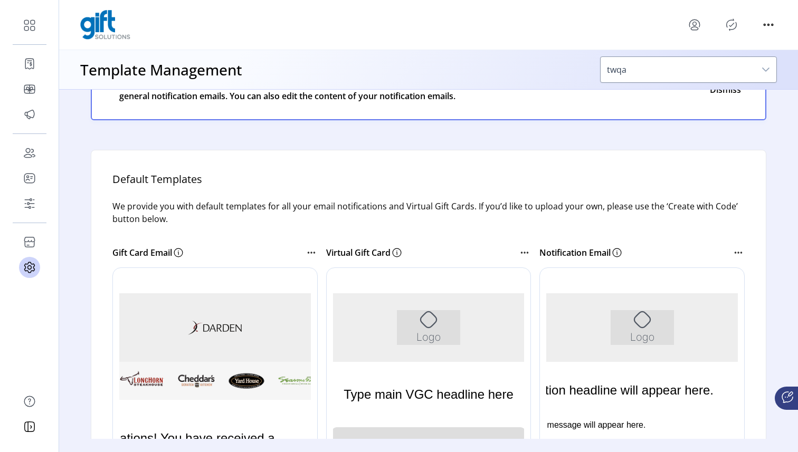
click at [214, 328] on img "Rich Text Area. Press ALT-0 for help." at bounding box center [215, 327] width 54 height 15
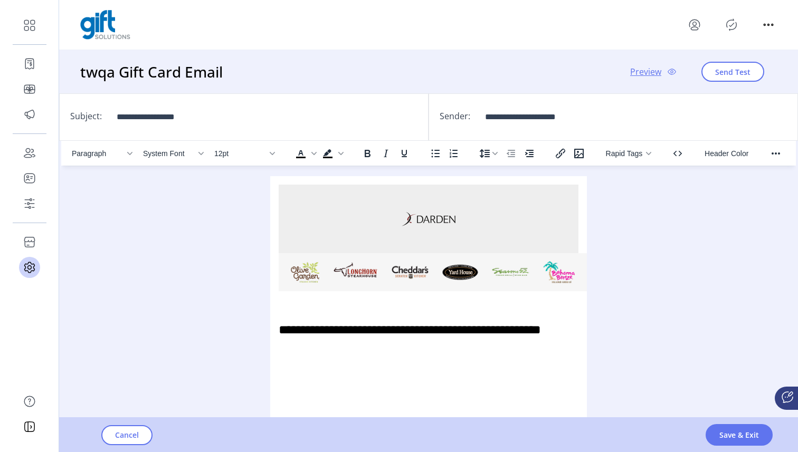
click at [525, 291] on img "Rich Text Area. Press ALT-0 for help." at bounding box center [433, 272] width 308 height 39
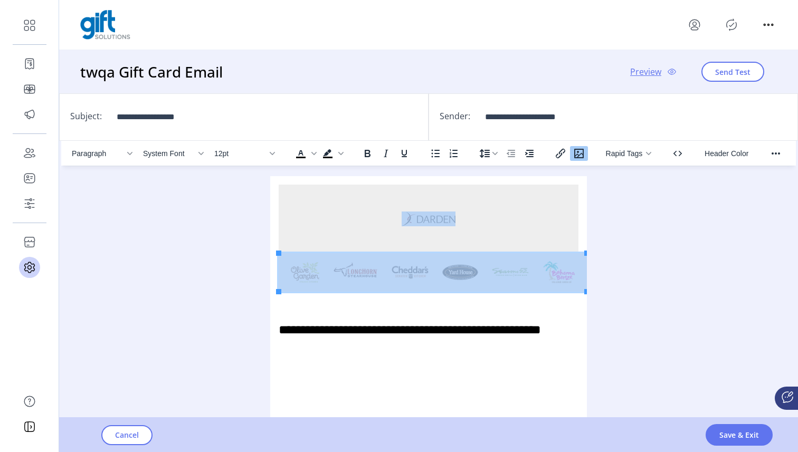
click at [584, 153] on icon "Insert/edit image" at bounding box center [578, 153] width 13 height 13
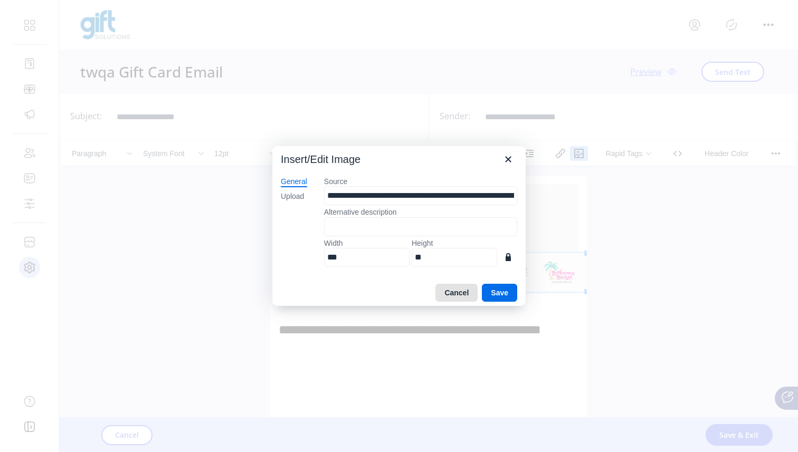
click at [458, 290] on button "Cancel" at bounding box center [456, 293] width 42 height 18
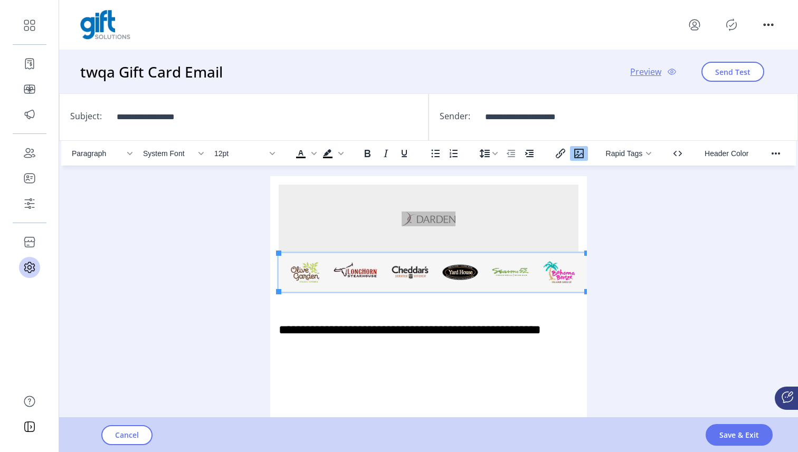
click at [647, 70] on span "Preview" at bounding box center [645, 71] width 31 height 13
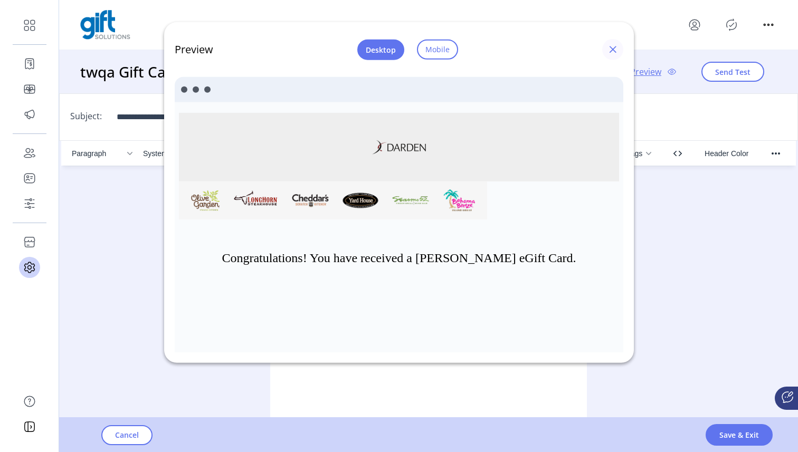
click at [616, 53] on span "button" at bounding box center [612, 49] width 8 height 8
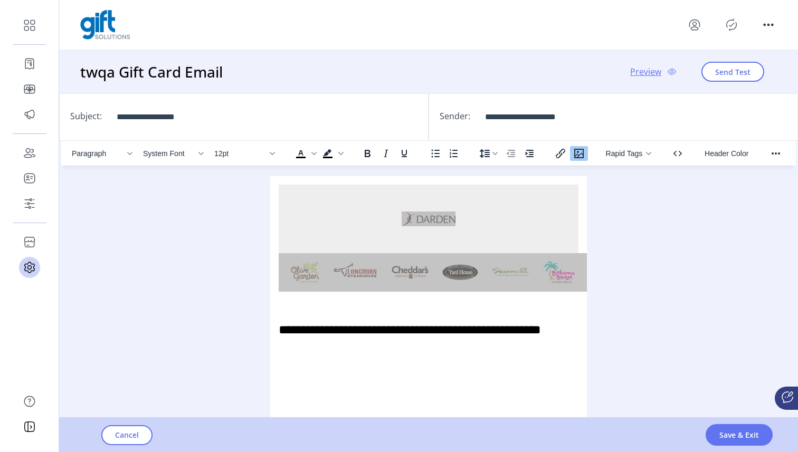
click at [580, 155] on icon "Insert/edit image" at bounding box center [578, 153] width 13 height 13
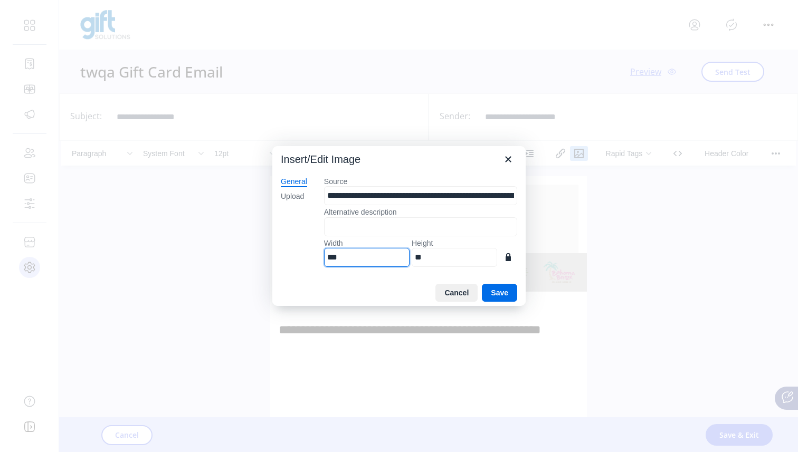
click at [363, 262] on input "***" at bounding box center [366, 257] width 85 height 19
type input "*"
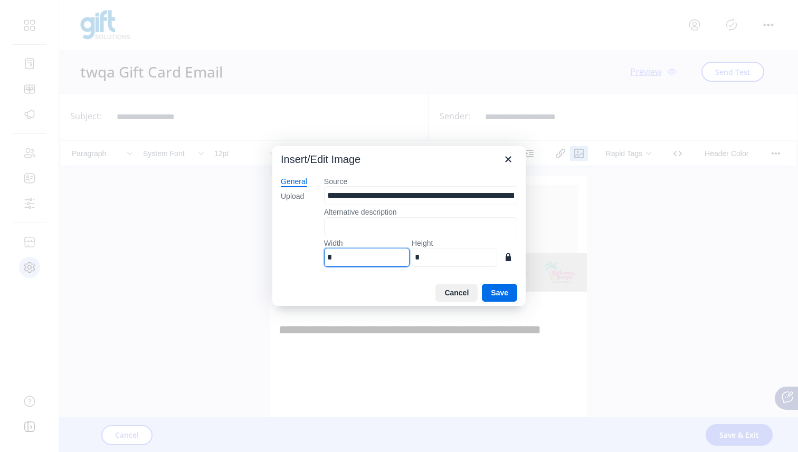
type input "**"
type input "*"
type input "***"
type input "**"
type input "****"
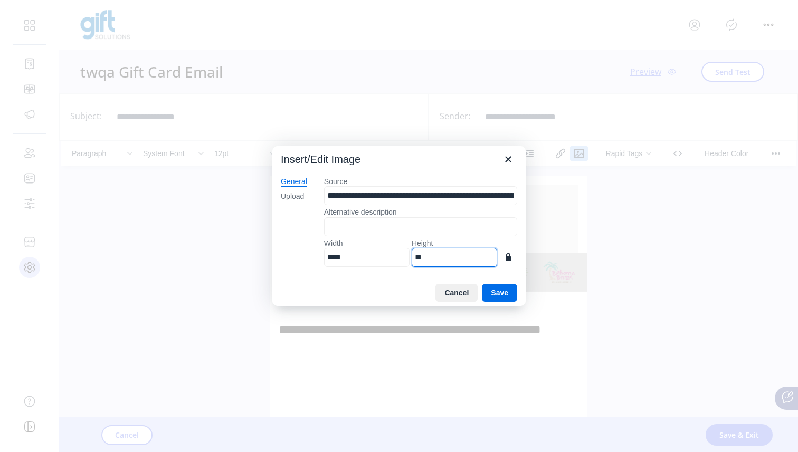
click at [437, 255] on input "**" at bounding box center [453, 257] width 85 height 19
paste input "**"
type input "****"
click at [504, 299] on button "Save" at bounding box center [499, 293] width 35 height 18
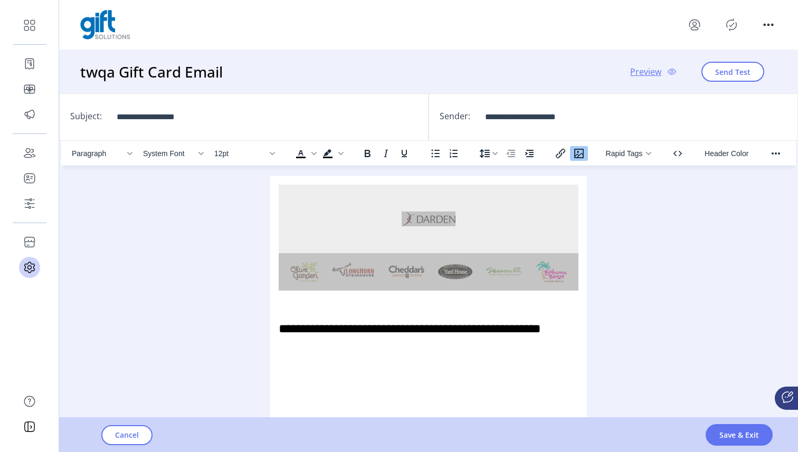
click at [648, 71] on span "Preview" at bounding box center [645, 71] width 31 height 13
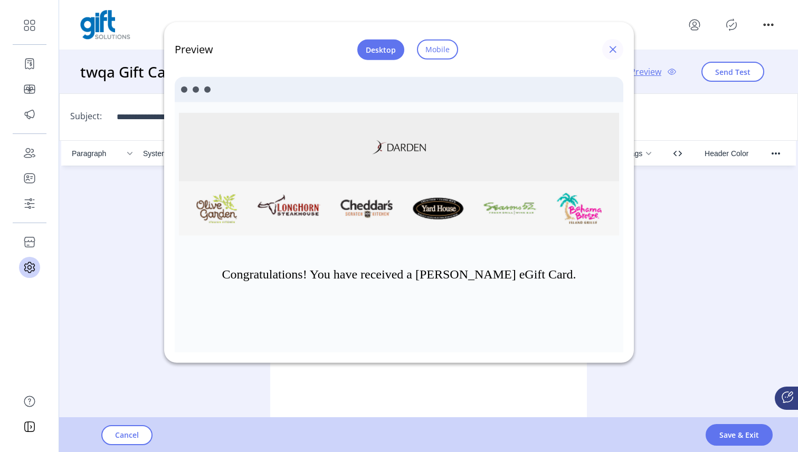
click at [609, 55] on button "button" at bounding box center [612, 49] width 21 height 21
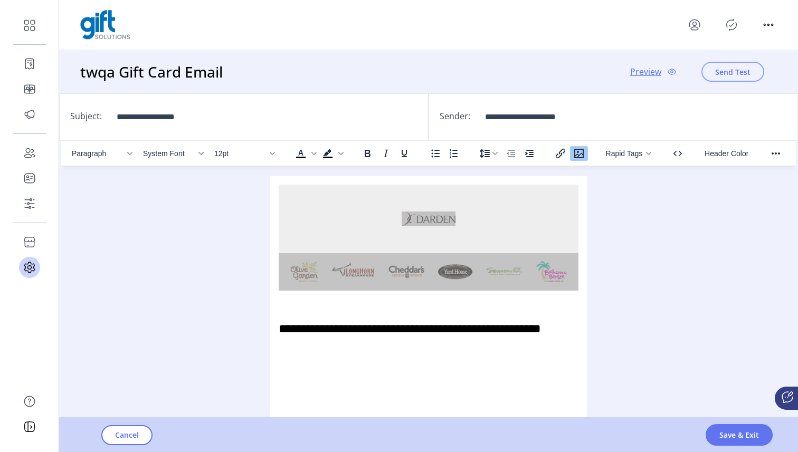
click at [728, 74] on span "Send Test" at bounding box center [732, 71] width 35 height 11
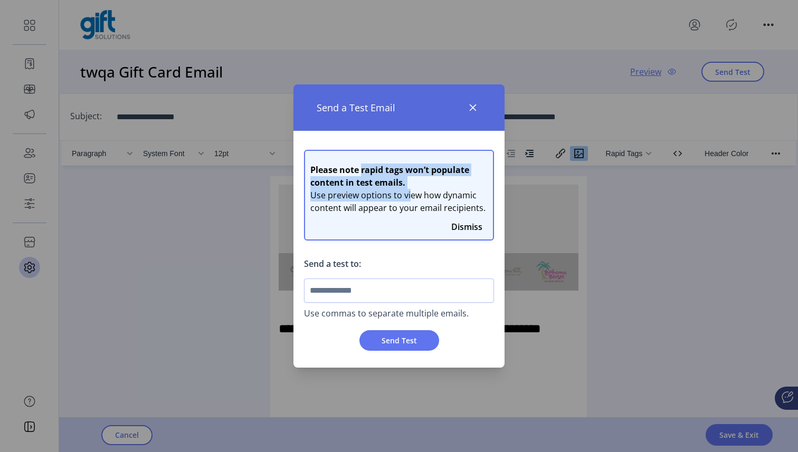
drag, startPoint x: 361, startPoint y: 169, endPoint x: 405, endPoint y: 189, distance: 48.2
click at [406, 189] on div "Please note rapid tags won’t populate content in test emails. Use preview optio…" at bounding box center [398, 195] width 177 height 89
click at [406, 198] on span "Use preview options to view how dynamic content will appear to your email recip…" at bounding box center [398, 201] width 177 height 25
click at [323, 193] on span "Use preview options to view how dynamic content will appear to your email recip…" at bounding box center [398, 201] width 177 height 25
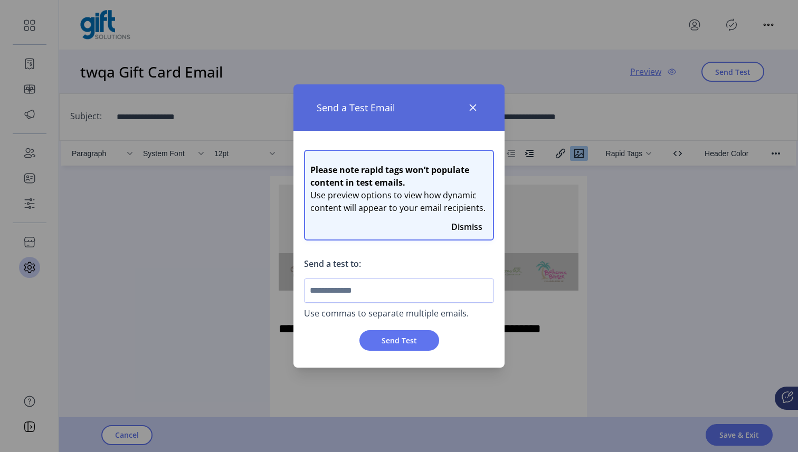
click at [337, 197] on span "Use preview options to view how dynamic content will appear to your email recip…" at bounding box center [398, 201] width 177 height 25
click at [473, 112] on button "button" at bounding box center [472, 107] width 17 height 17
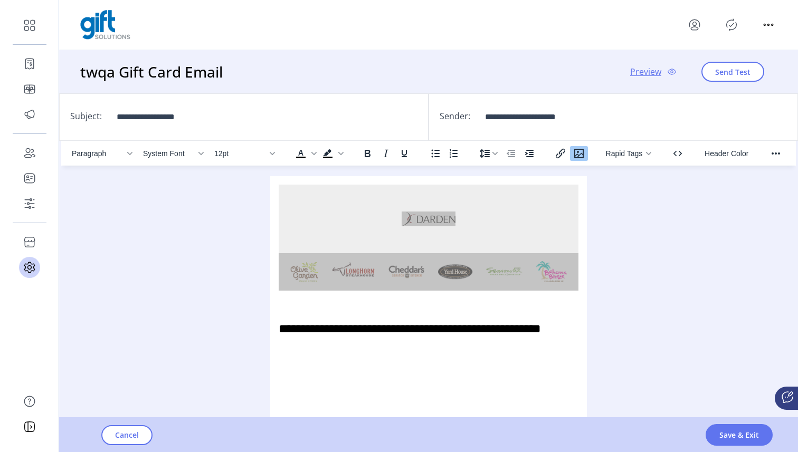
click at [653, 76] on span "Preview" at bounding box center [645, 71] width 31 height 13
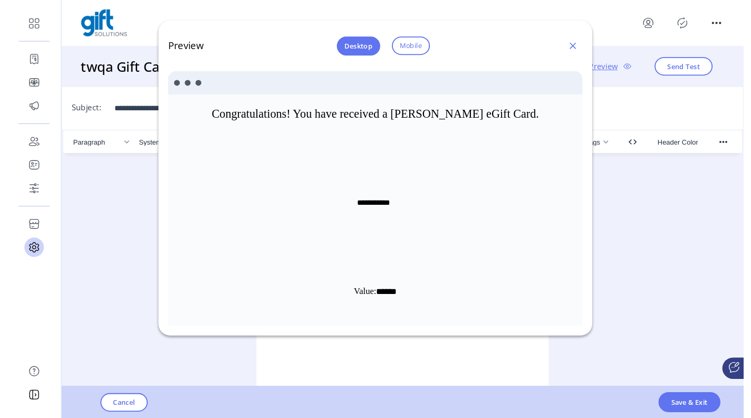
scroll to position [145, 0]
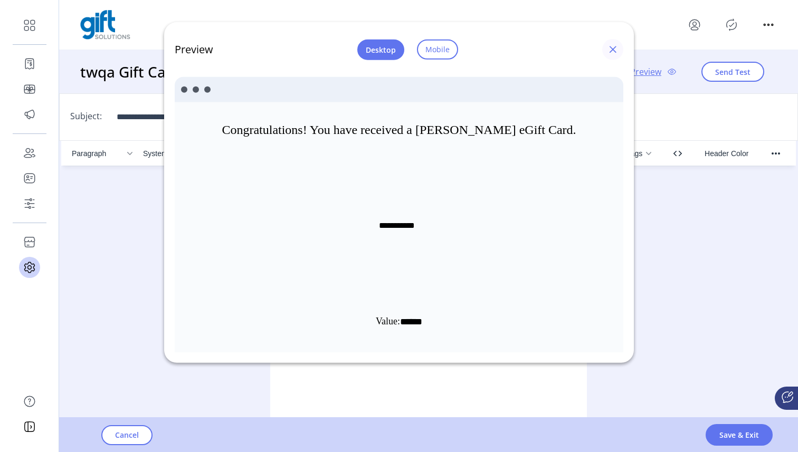
click at [610, 53] on span "button" at bounding box center [612, 49] width 8 height 8
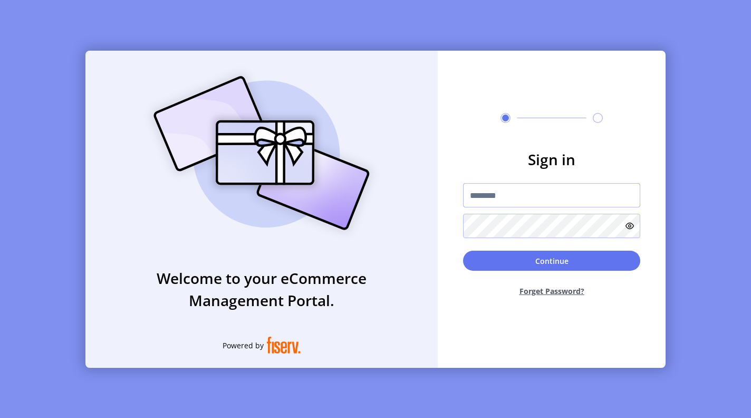
click at [545, 197] on input "text" at bounding box center [551, 195] width 177 height 24
paste input "*********"
type input "*********"
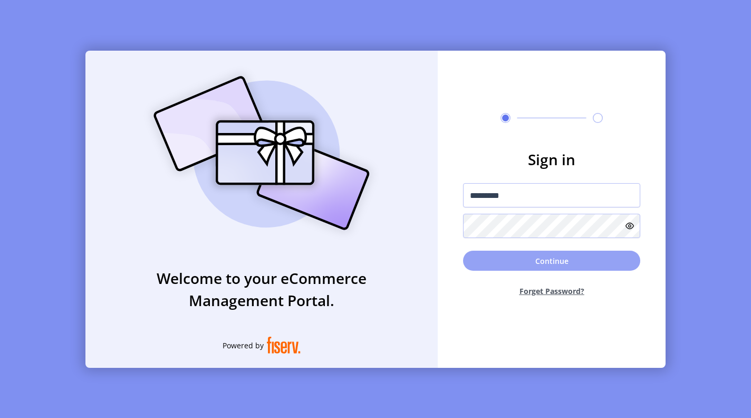
click at [546, 267] on button "Continue" at bounding box center [551, 261] width 177 height 20
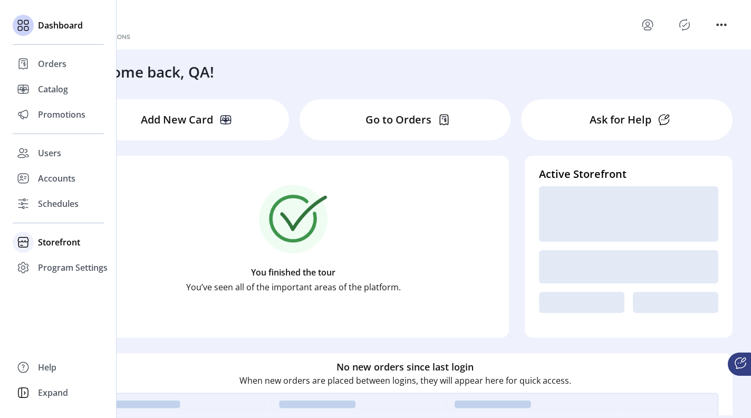
click at [18, 243] on icon at bounding box center [22, 245] width 9 height 6
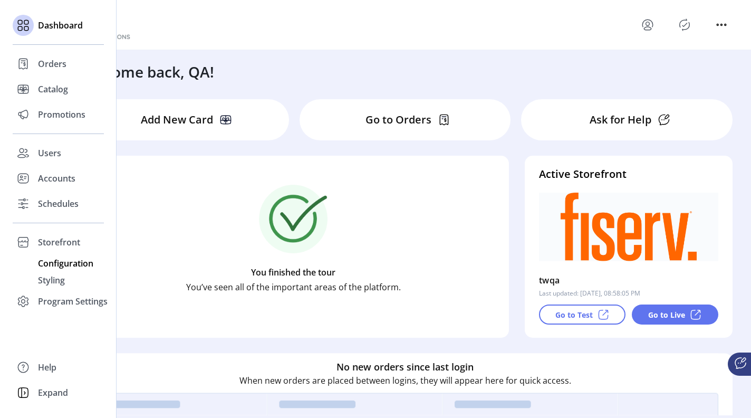
click at [53, 264] on span "Configuration" at bounding box center [65, 263] width 55 height 13
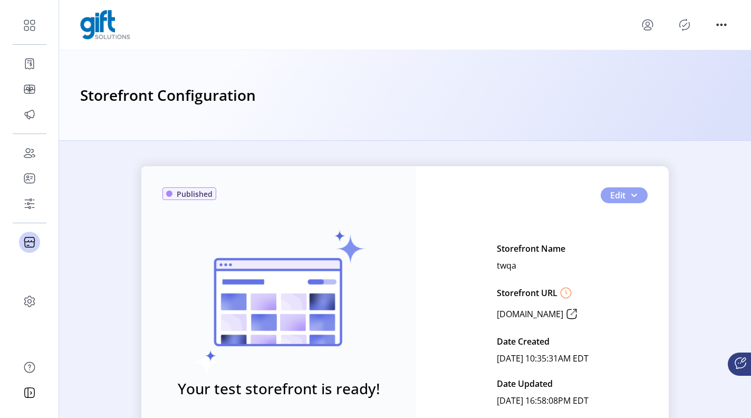
click at [630, 195] on span "button" at bounding box center [634, 195] width 8 height 8
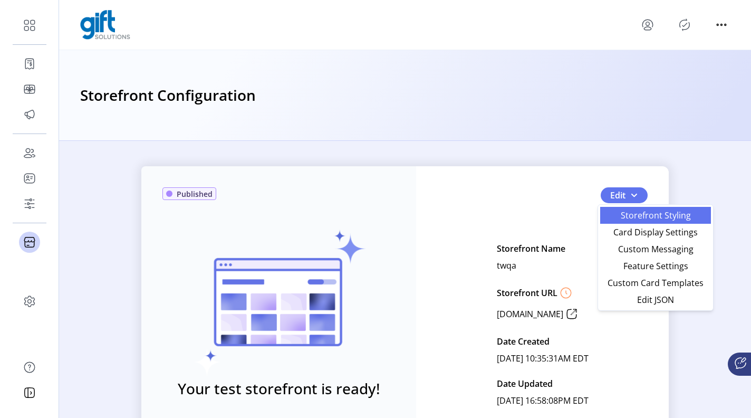
click at [690, 216] on span "Storefront Styling" at bounding box center [656, 215] width 98 height 8
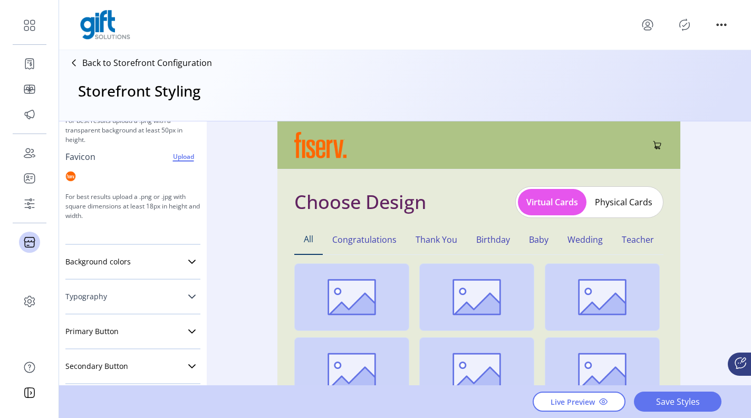
scroll to position [135, 0]
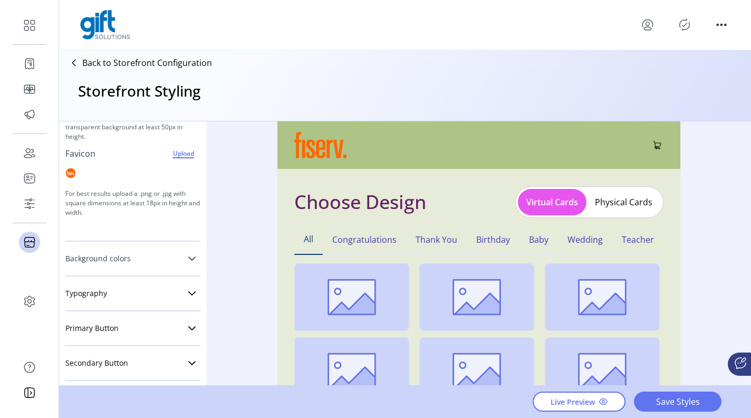
click at [188, 261] on icon at bounding box center [192, 258] width 8 height 8
click at [188, 284] on div at bounding box center [194, 279] width 13 height 13
